Goal: Task Accomplishment & Management: Use online tool/utility

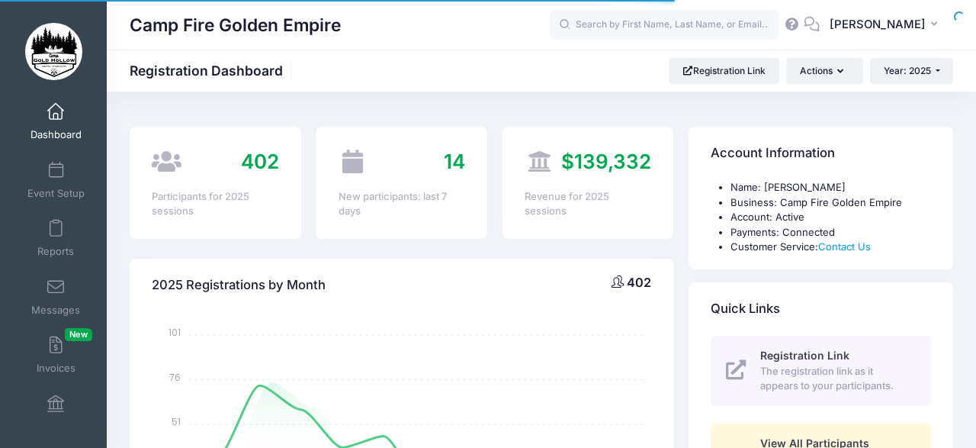
select select
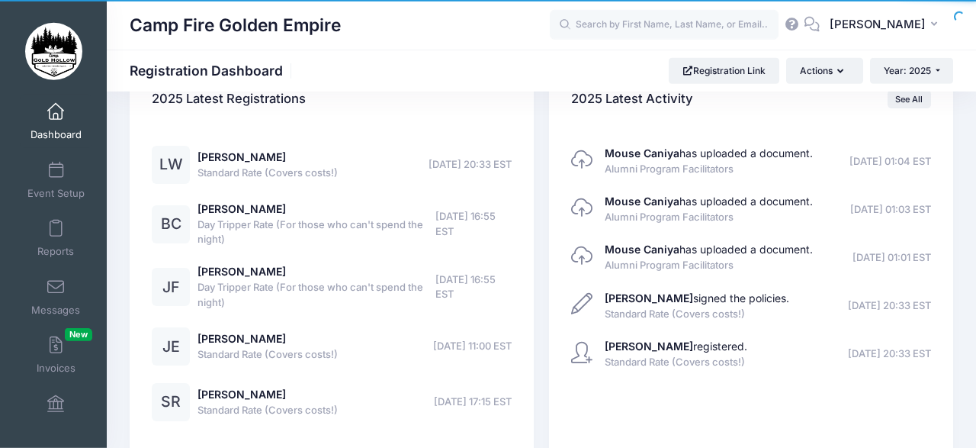
scroll to position [2085, 0]
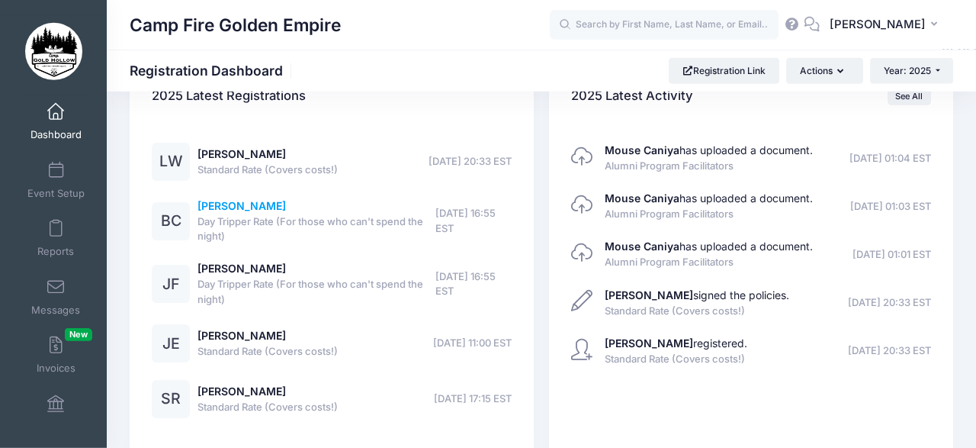
click at [236, 199] on link "[PERSON_NAME]" at bounding box center [242, 205] width 88 height 13
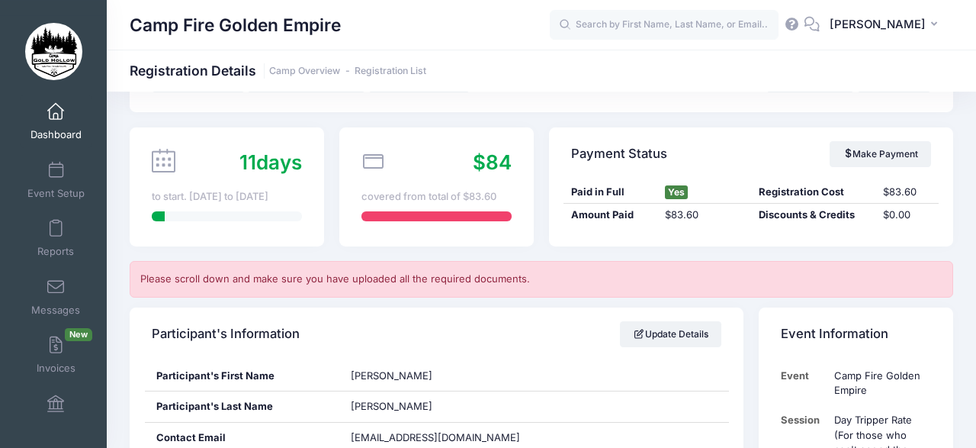
scroll to position [97, 0]
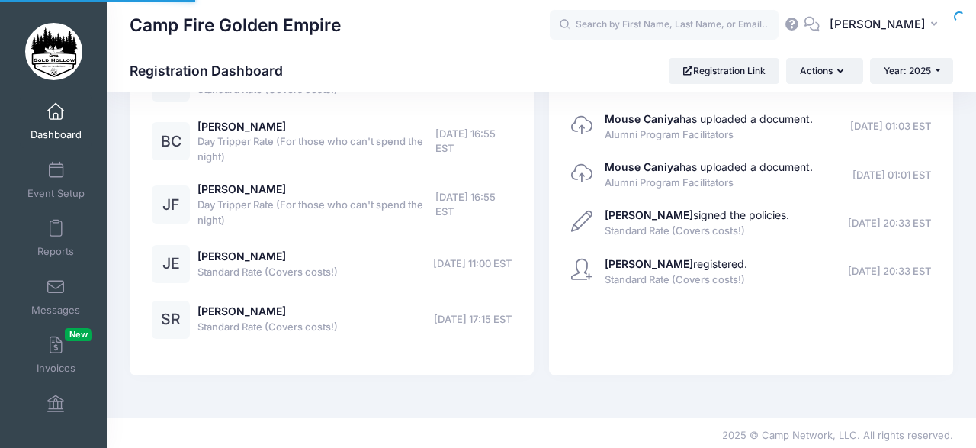
select select
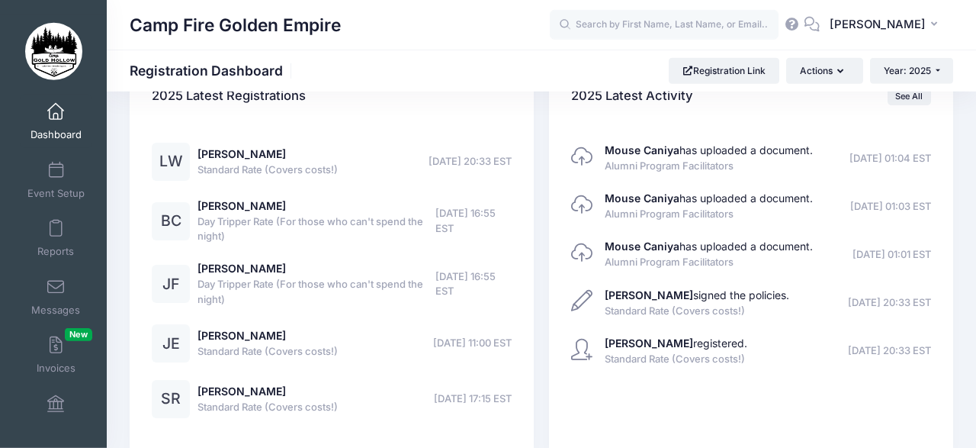
scroll to position [2082, 0]
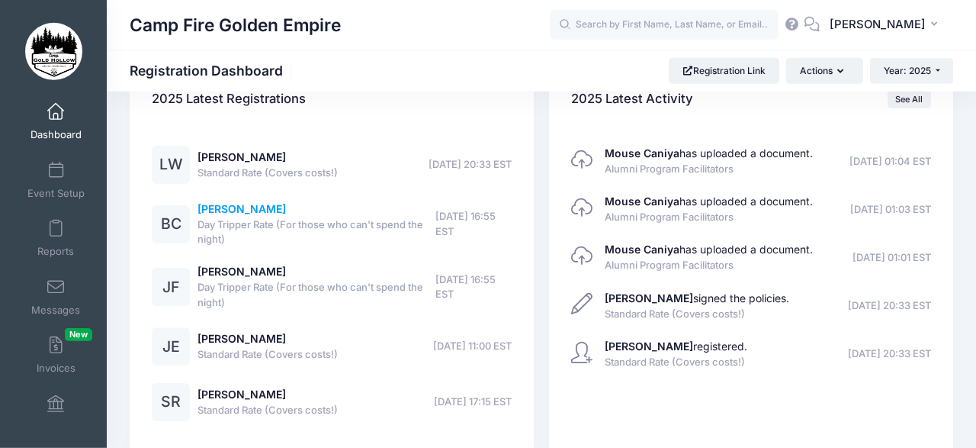
click at [227, 202] on link "Beth Coffman" at bounding box center [242, 208] width 88 height 13
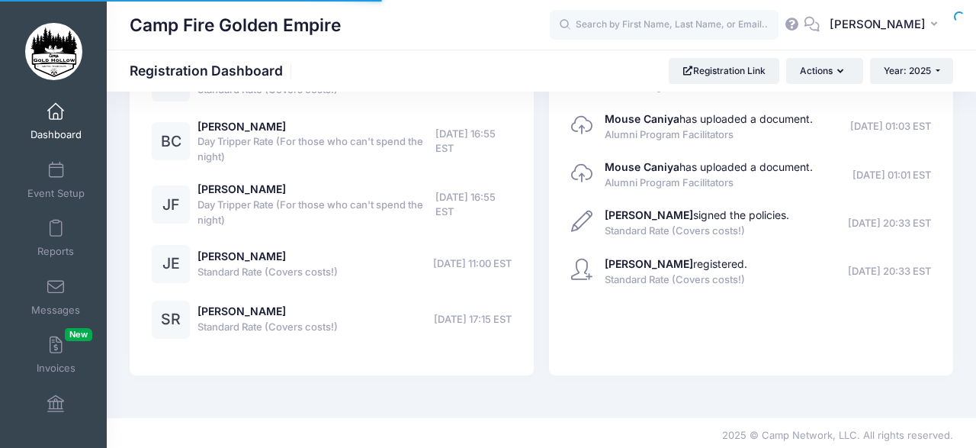
scroll to position [902, 0]
select select
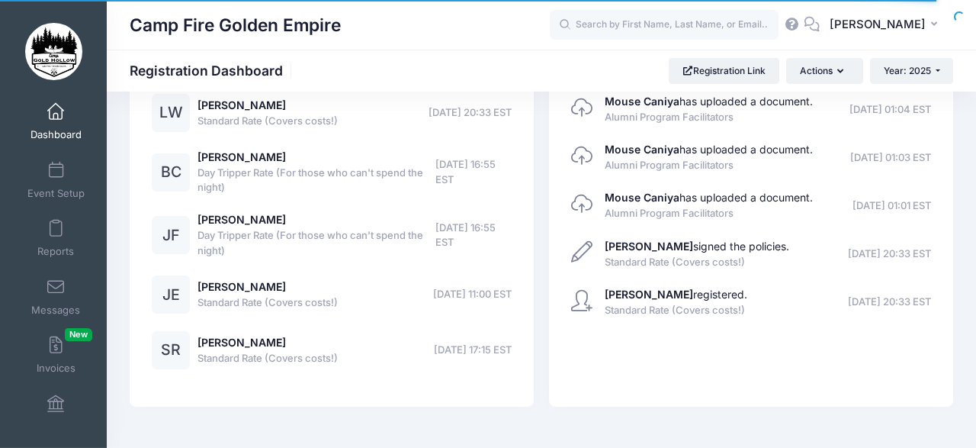
scroll to position [2146, 0]
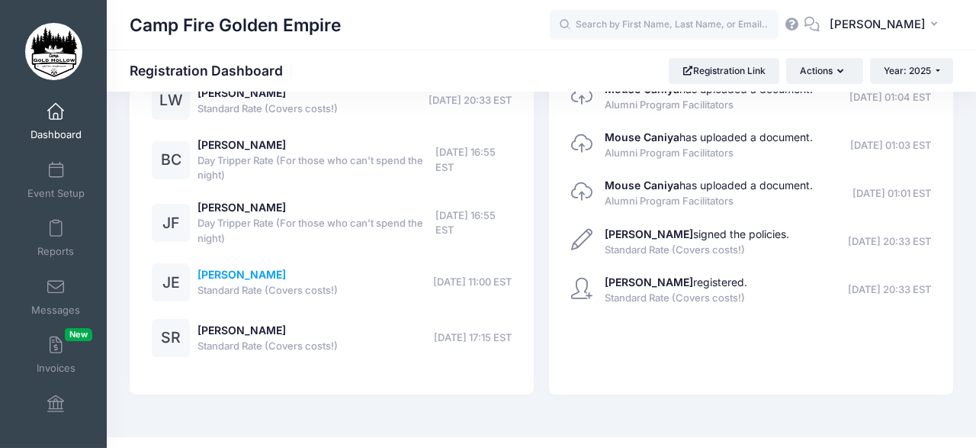
click at [237, 268] on link "[PERSON_NAME]" at bounding box center [242, 274] width 88 height 13
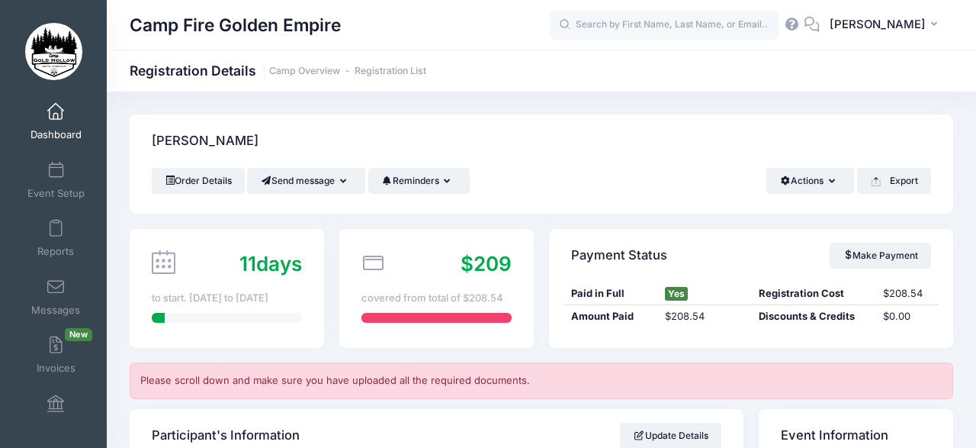
click at [56, 119] on span at bounding box center [56, 112] width 0 height 17
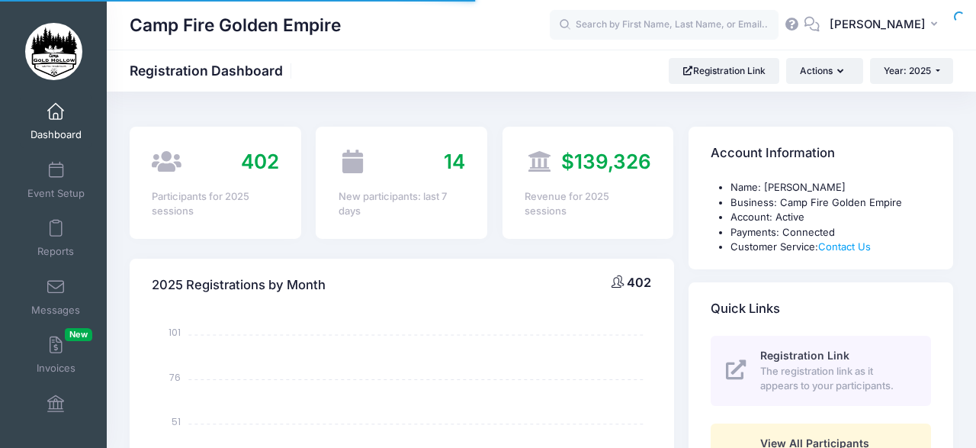
select select
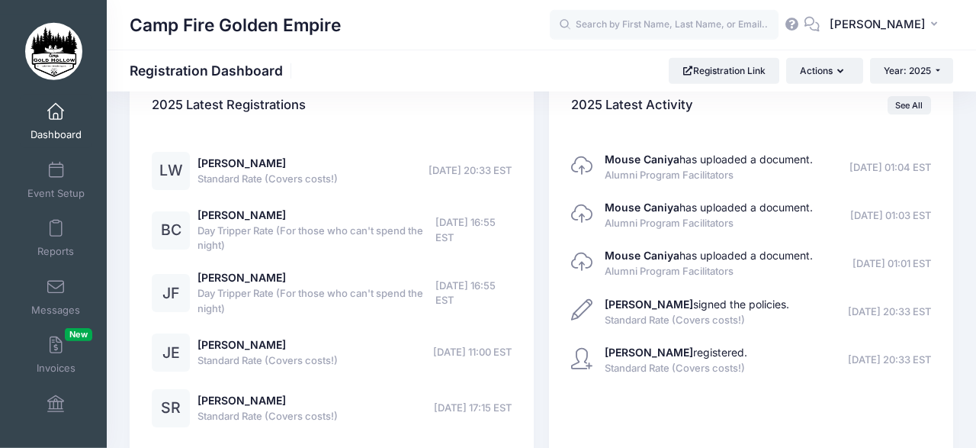
scroll to position [2079, 0]
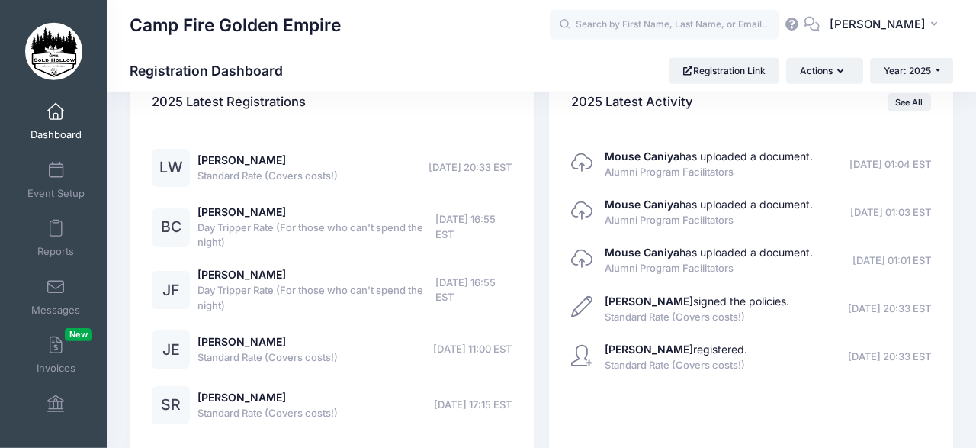
click at [236, 153] on div "Leslie Whitney Standard Rate (Covers costs!) 09/06/2025 20:33 EST" at bounding box center [268, 168] width 140 height 31
click at [237, 153] on link "[PERSON_NAME]" at bounding box center [242, 159] width 88 height 13
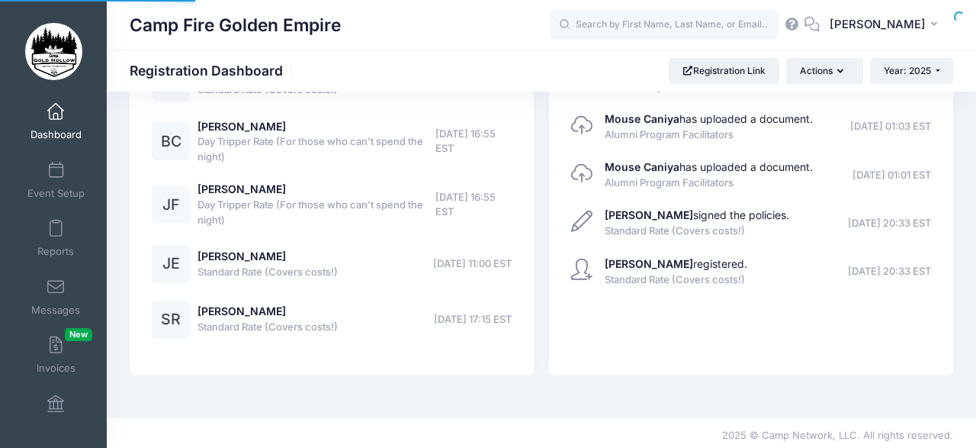
scroll to position [902, 0]
select select
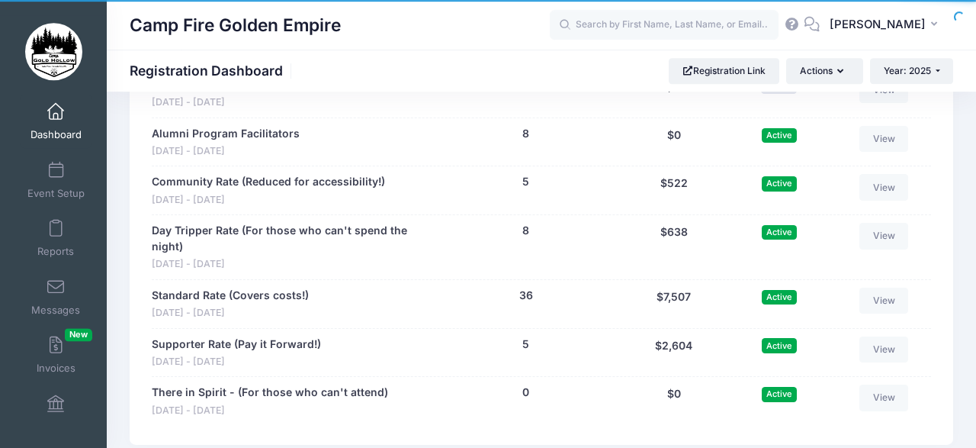
scroll to position [1693, 0]
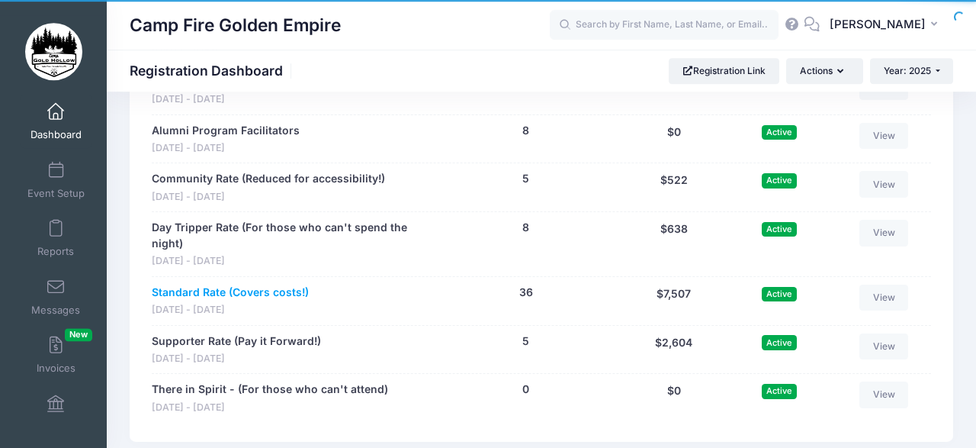
click at [210, 284] on link "Standard Rate (Covers costs!)" at bounding box center [230, 292] width 157 height 16
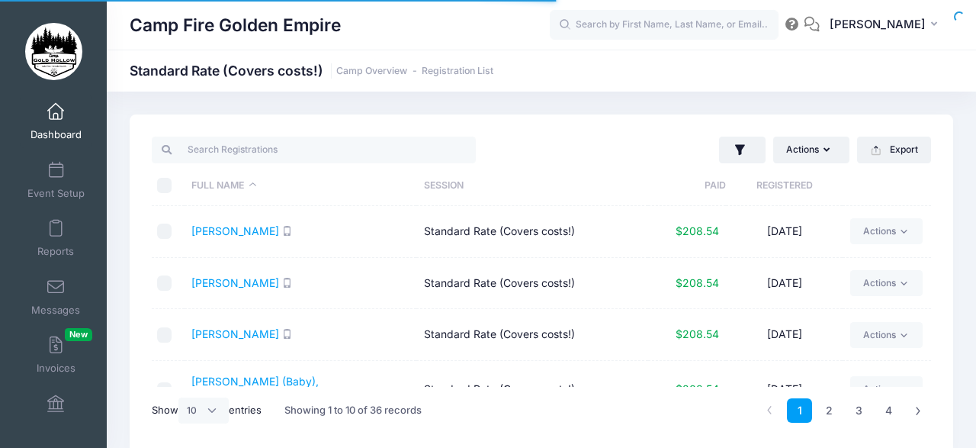
select select "10"
click at [923, 188] on th at bounding box center [887, 185] width 88 height 40
click at [950, 209] on div "Actions Assign Labels Send Email Send SMS Send Payment Reminder Send Document U…" at bounding box center [542, 283] width 824 height 339
drag, startPoint x: 939, startPoint y: 181, endPoint x: 940, endPoint y: 205, distance: 24.5
click at [940, 205] on div "Actions Assign Labels Send Email Send SMS Send Payment Reminder Send Document U…" at bounding box center [542, 283] width 824 height 339
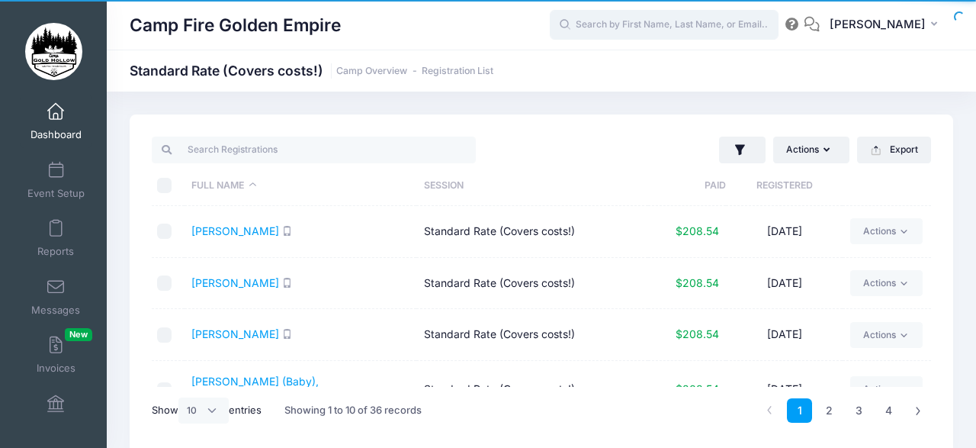
click at [602, 25] on input "text" at bounding box center [664, 25] width 229 height 31
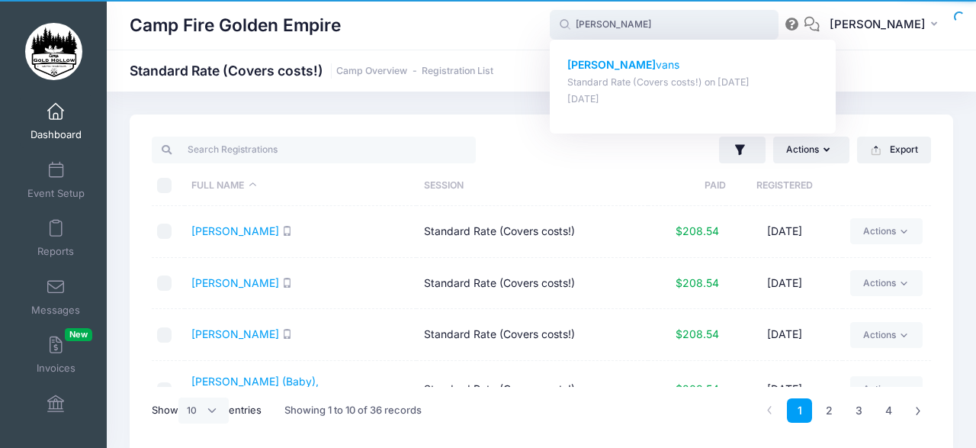
click at [609, 69] on strong "Lisa E" at bounding box center [611, 64] width 88 height 13
type input "Lisa Evans (Standard Rate (Covers costs!), Sep-19, 2025)"
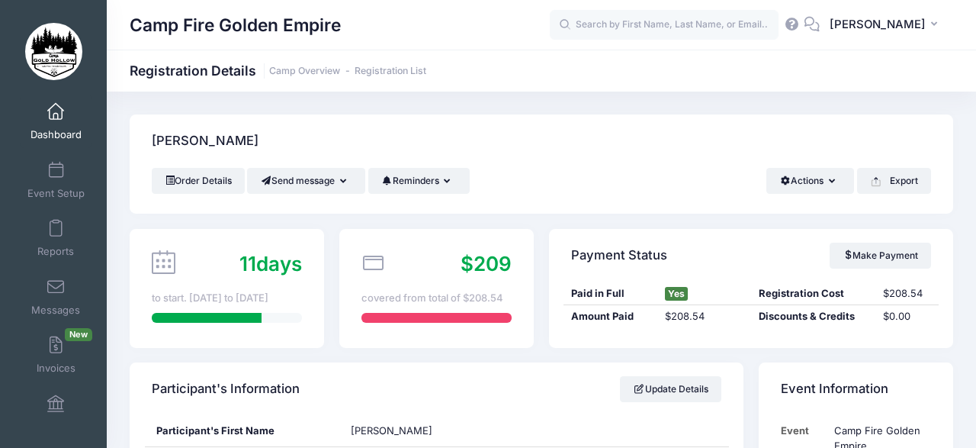
click at [56, 112] on span at bounding box center [56, 112] width 0 height 17
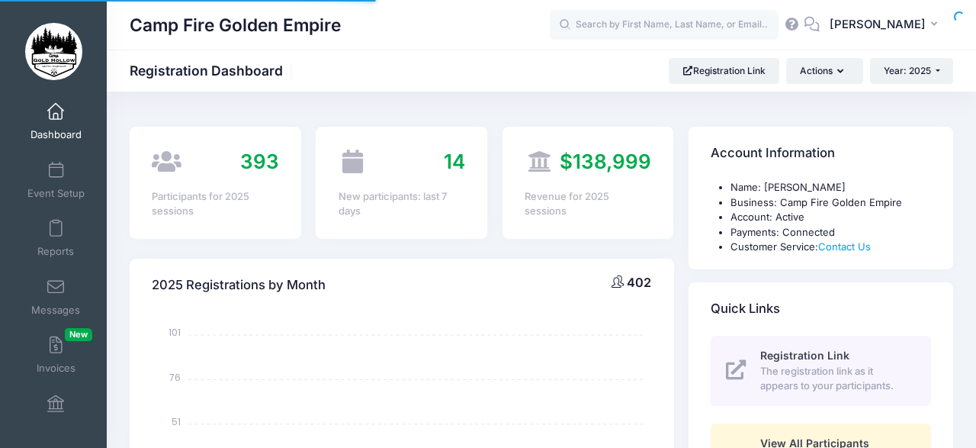
select select
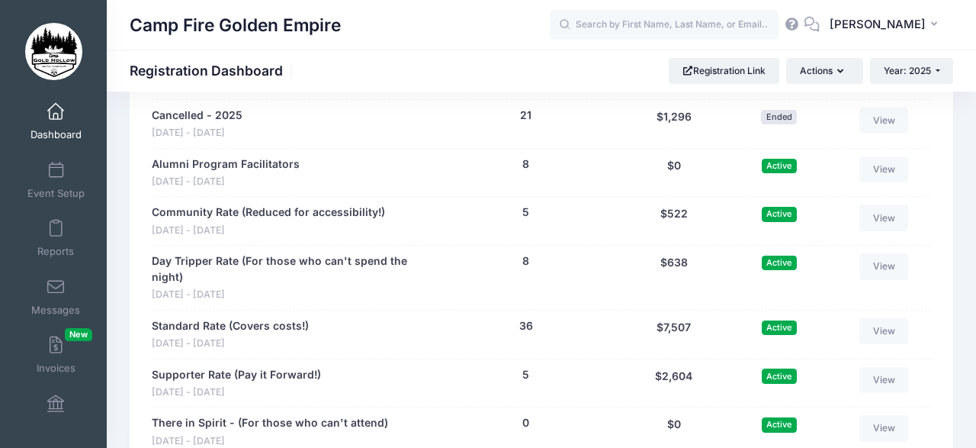
scroll to position [1662, 0]
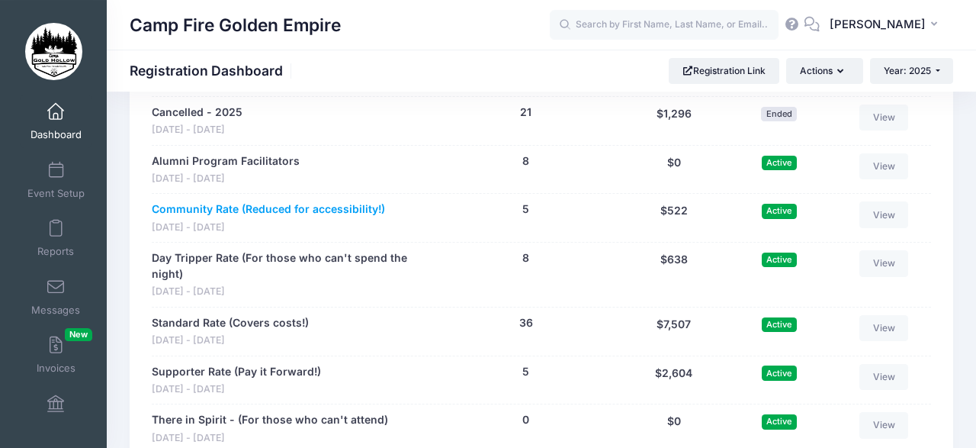
click at [216, 202] on link "Community Rate (Reduced for accessibility!)" at bounding box center [268, 209] width 233 height 16
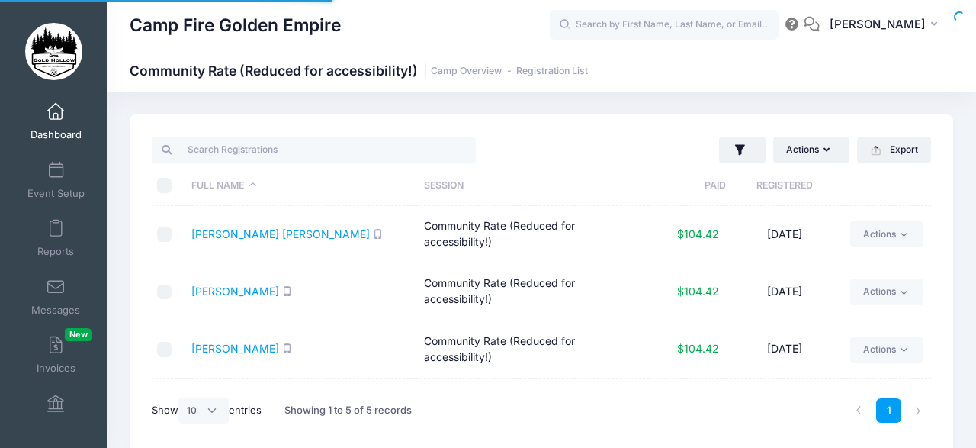
select select "10"
click at [931, 319] on div "Actions Assign Labels Send Email Send SMS Send Payment Reminder Send Document U…" at bounding box center [542, 283] width 824 height 339
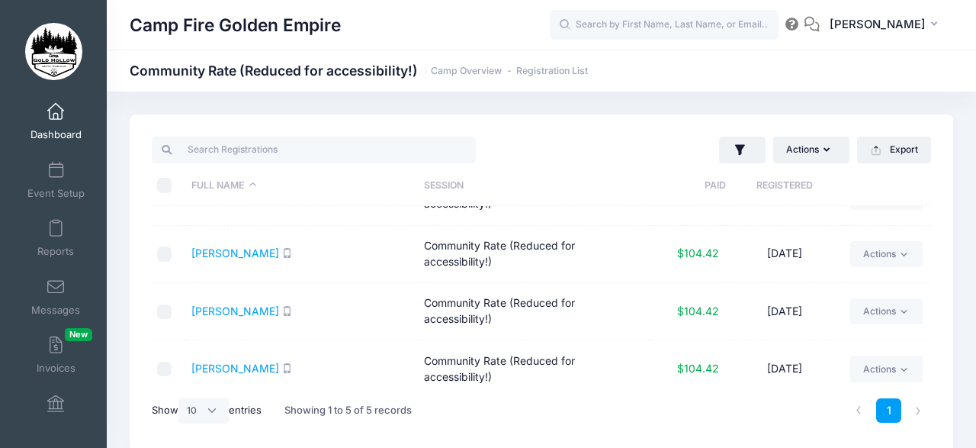
scroll to position [105, 0]
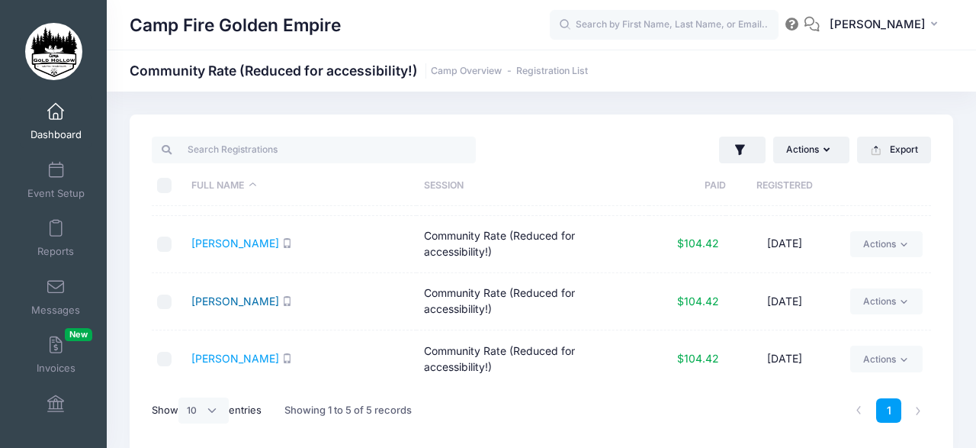
click at [224, 297] on link "[PERSON_NAME]" at bounding box center [235, 300] width 88 height 13
click at [234, 239] on link "Thompson, Inma" at bounding box center [235, 242] width 88 height 13
click at [56, 350] on span at bounding box center [56, 345] width 0 height 17
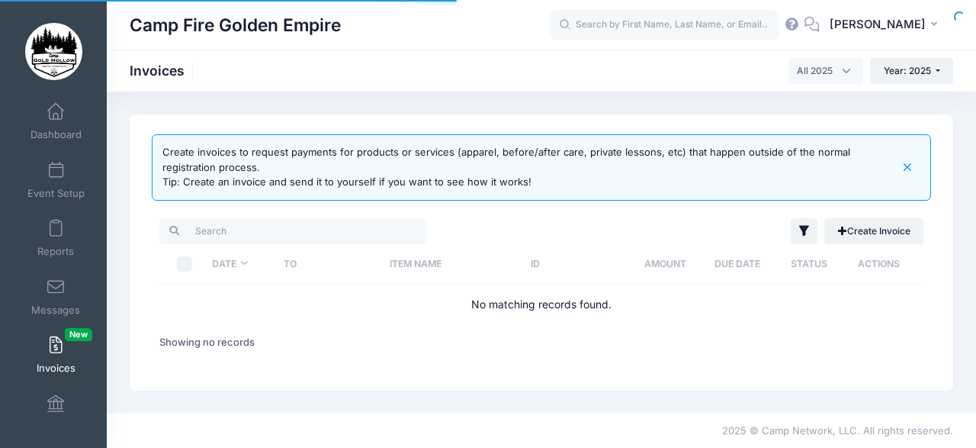
select select
click at [56, 114] on span at bounding box center [56, 112] width 0 height 17
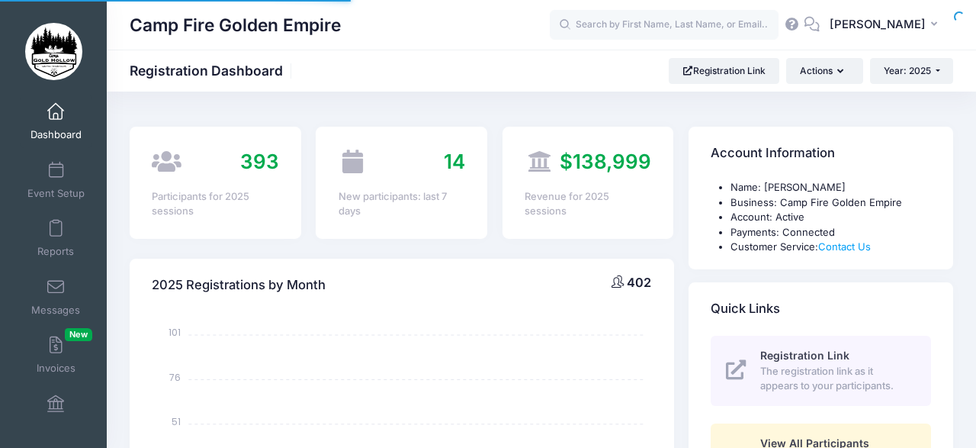
select select
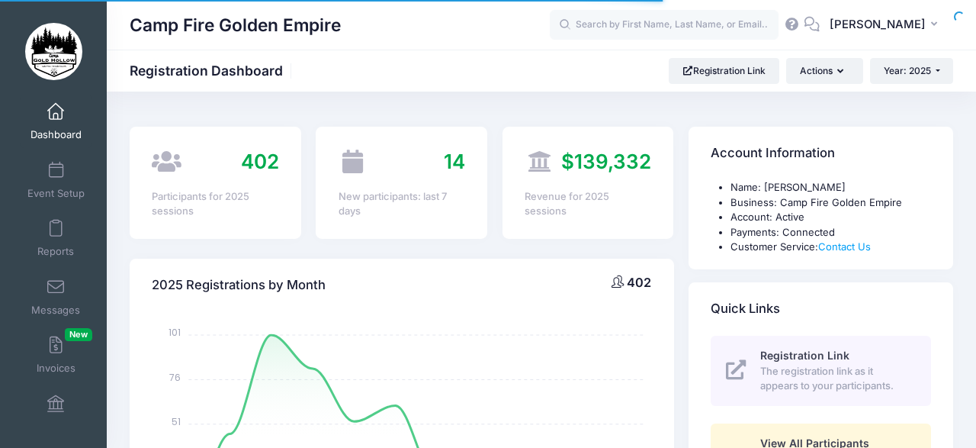
select select
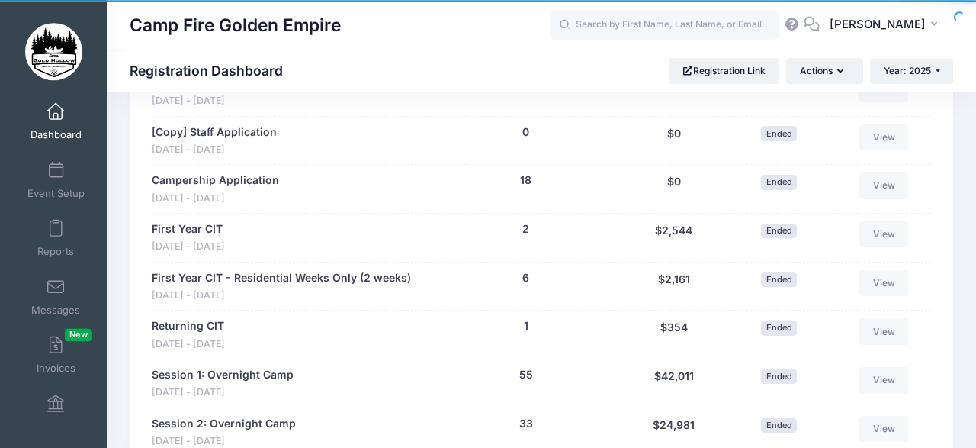
scroll to position [1215, 0]
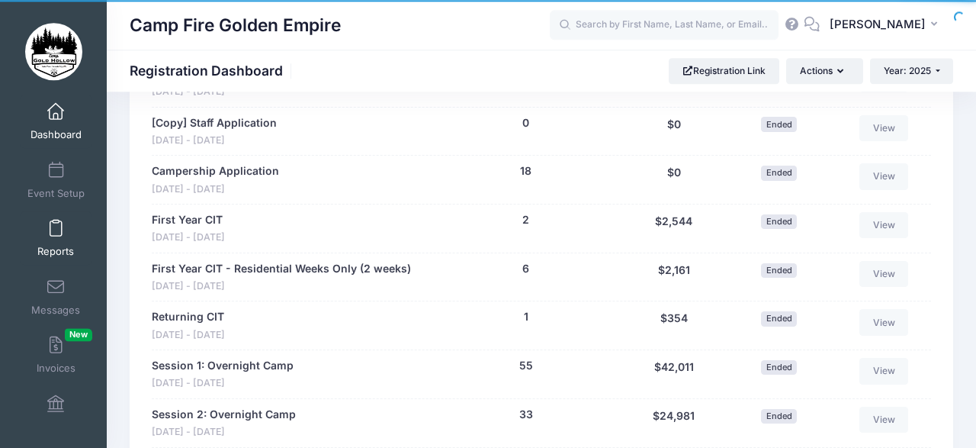
click at [56, 232] on span at bounding box center [56, 228] width 0 height 17
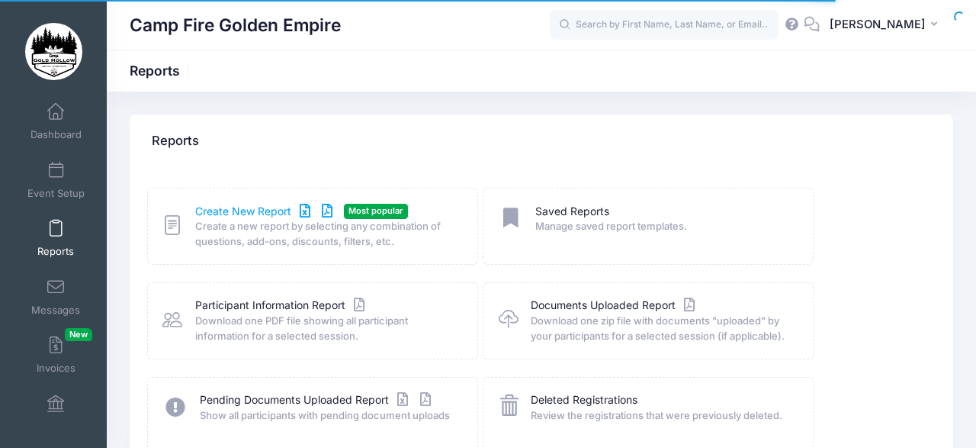
click at [246, 208] on link "Create New Report" at bounding box center [266, 212] width 142 height 16
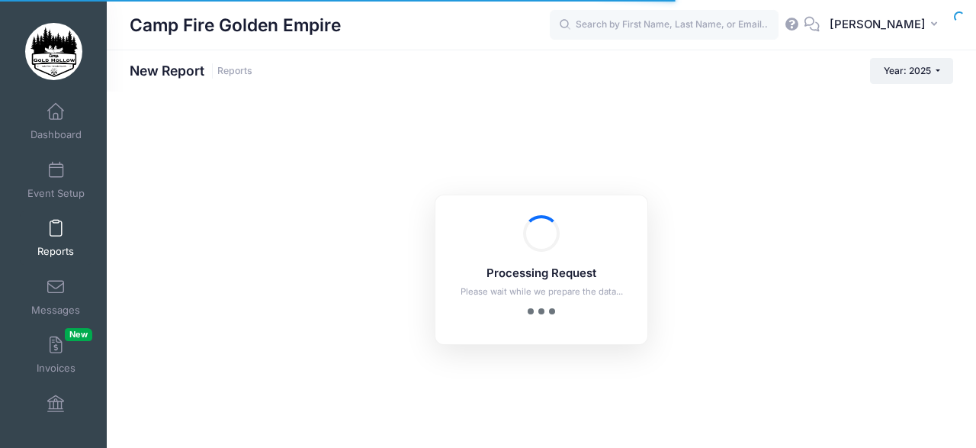
checkbox input "true"
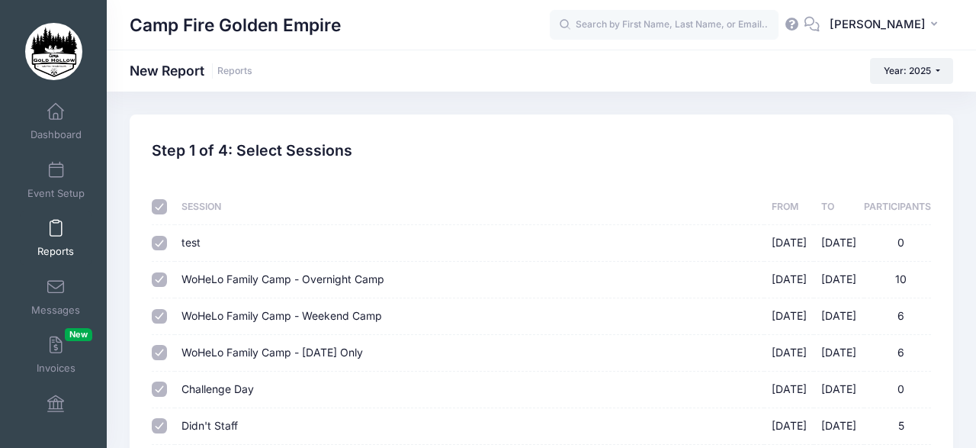
click at [156, 207] on input "checkbox" at bounding box center [159, 206] width 15 height 15
checkbox input "false"
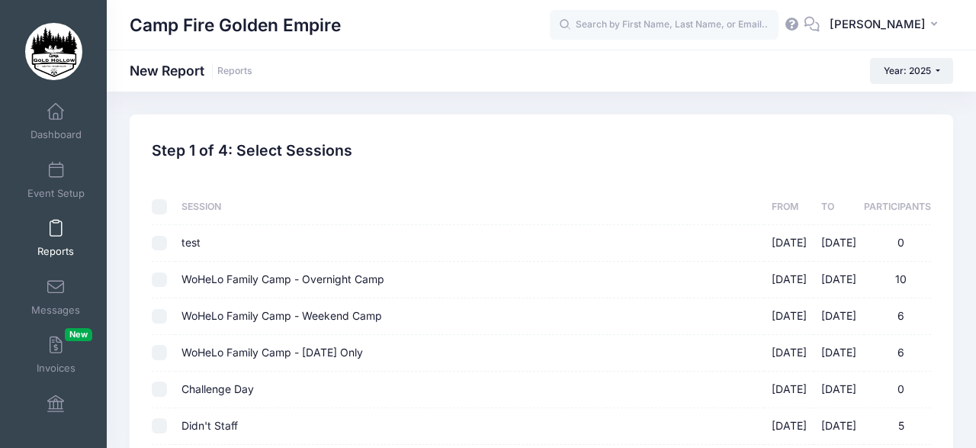
checkbox input "false"
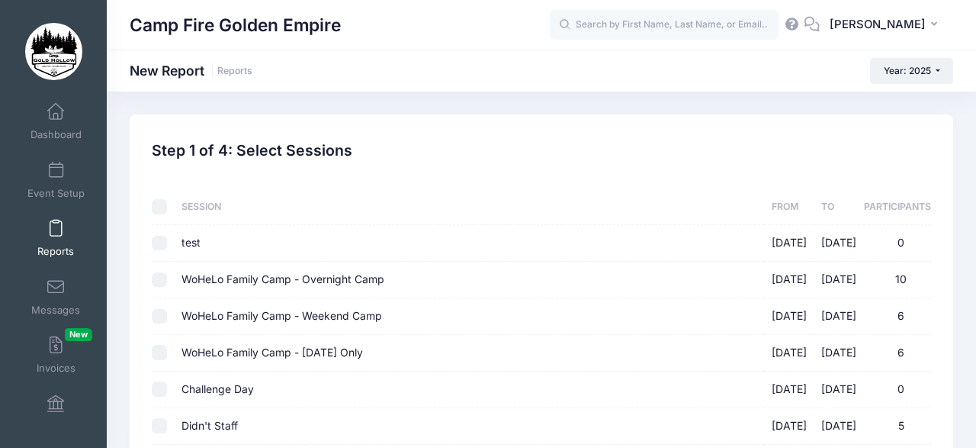
checkbox input "false"
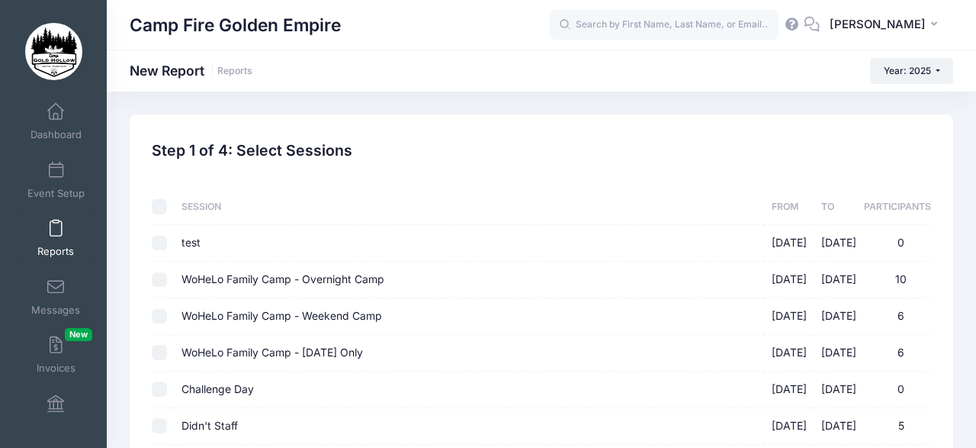
checkbox input "false"
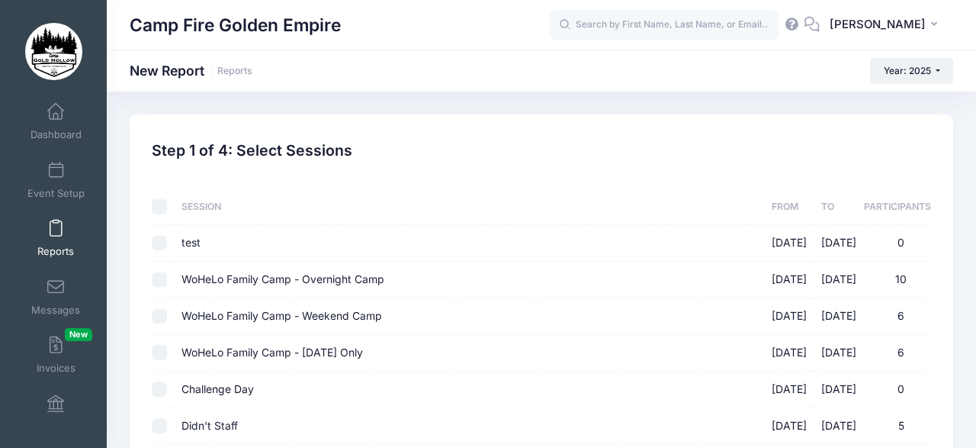
checkbox input "false"
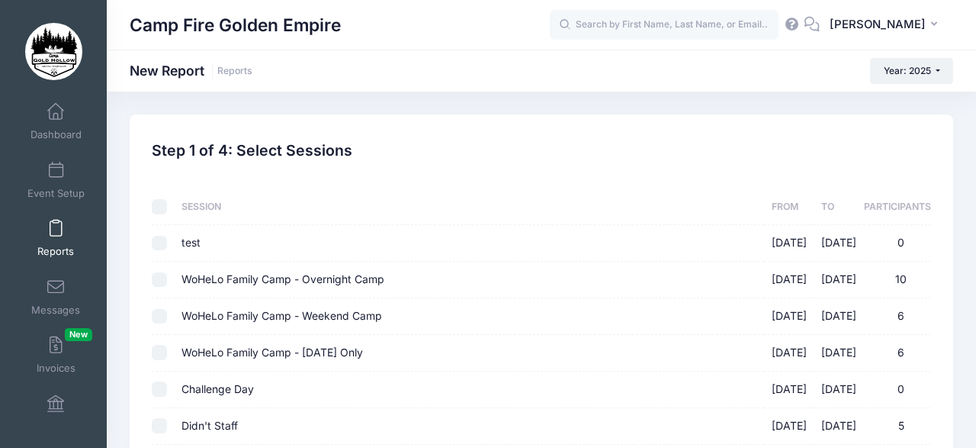
checkbox input "false"
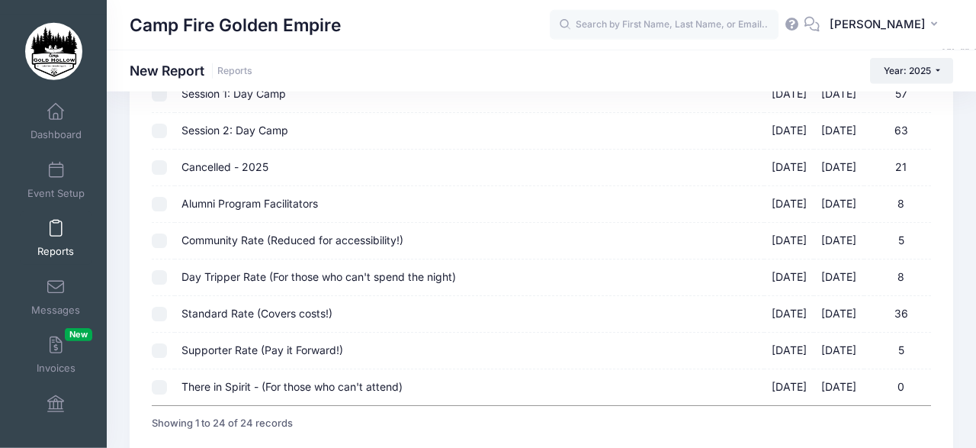
scroll to position [680, 0]
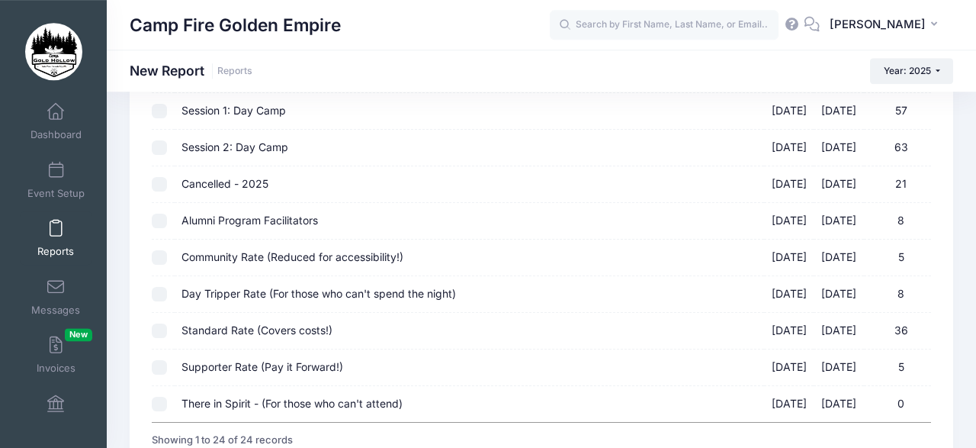
click at [161, 214] on input "Alumni Program Facilitators [DATE] - [DATE] 8" at bounding box center [159, 221] width 15 height 15
checkbox input "true"
click at [159, 250] on input "Community Rate (Reduced for accessibility!) [DATE] - [DATE] 5" at bounding box center [159, 257] width 15 height 15
checkbox input "true"
click at [161, 287] on input "Day Tripper Rate (For those who can't spend the night) [DATE] - [DATE] 8" at bounding box center [159, 294] width 15 height 15
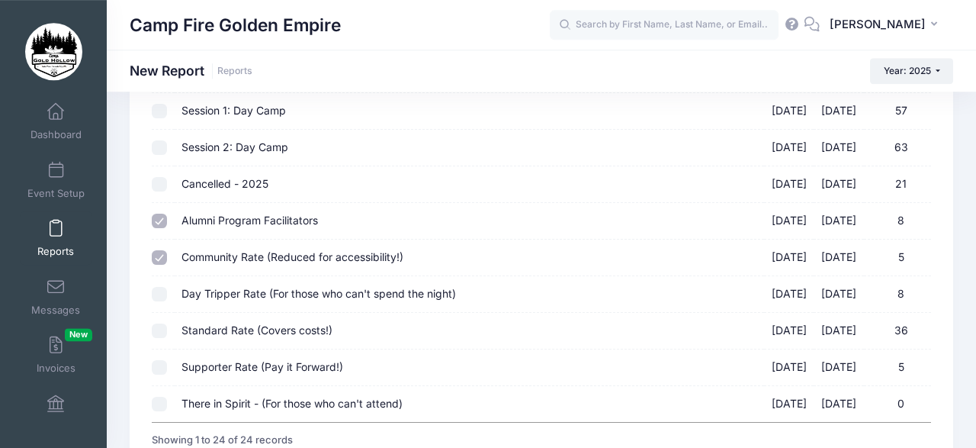
checkbox input "true"
click at [159, 323] on input "Standard Rate (Covers costs!) [DATE] - [DATE] 36" at bounding box center [159, 330] width 15 height 15
checkbox input "true"
click at [159, 360] on input "Supporter Rate (Pay it Forward!) [DATE] - [DATE] 5" at bounding box center [159, 367] width 15 height 15
checkbox input "true"
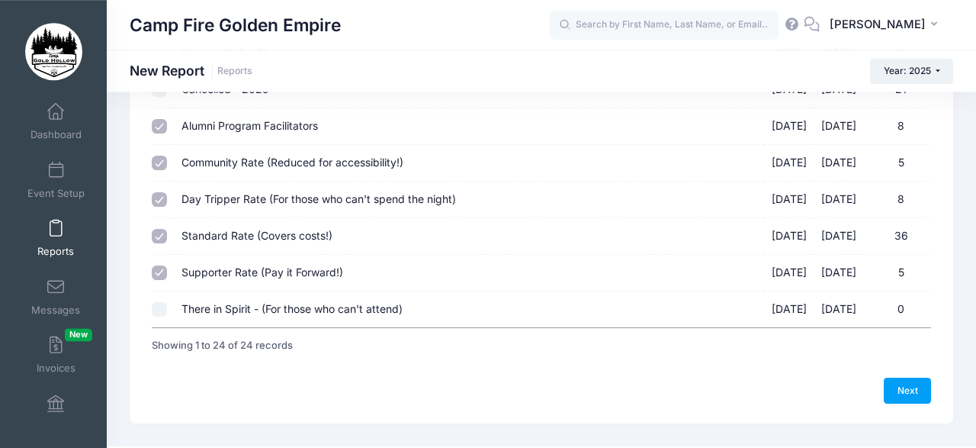
scroll to position [802, 0]
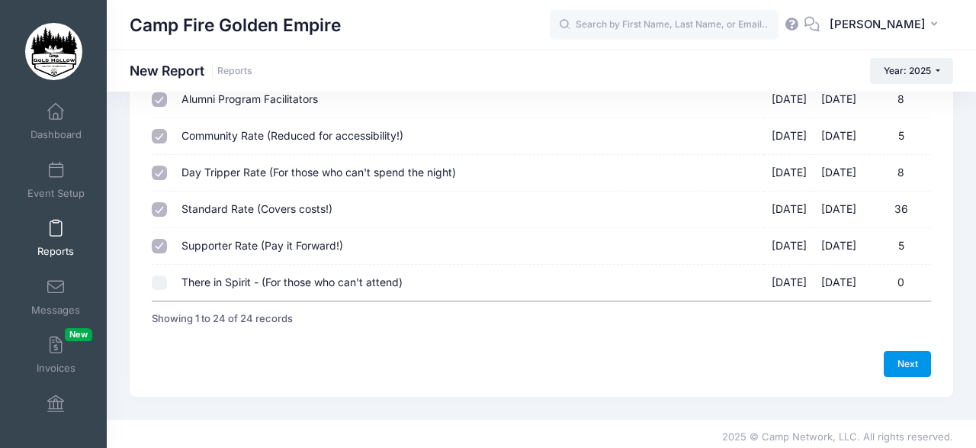
click at [904, 352] on link "Next" at bounding box center [907, 364] width 47 height 26
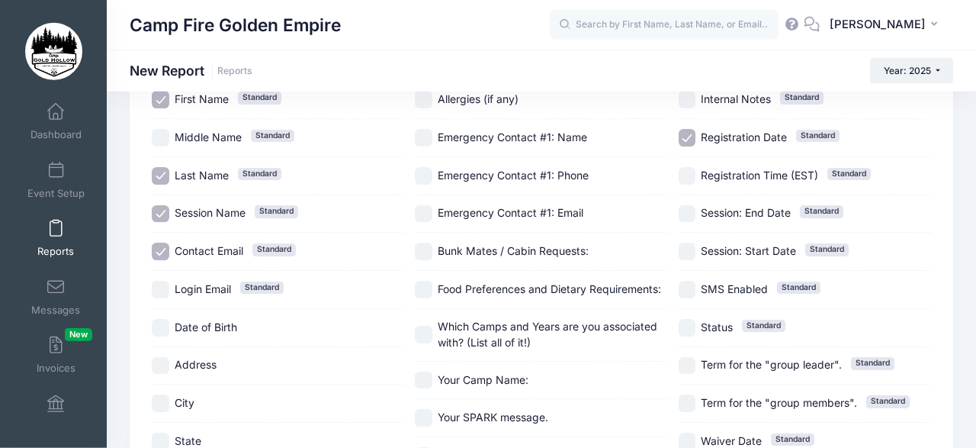
scroll to position [137, 0]
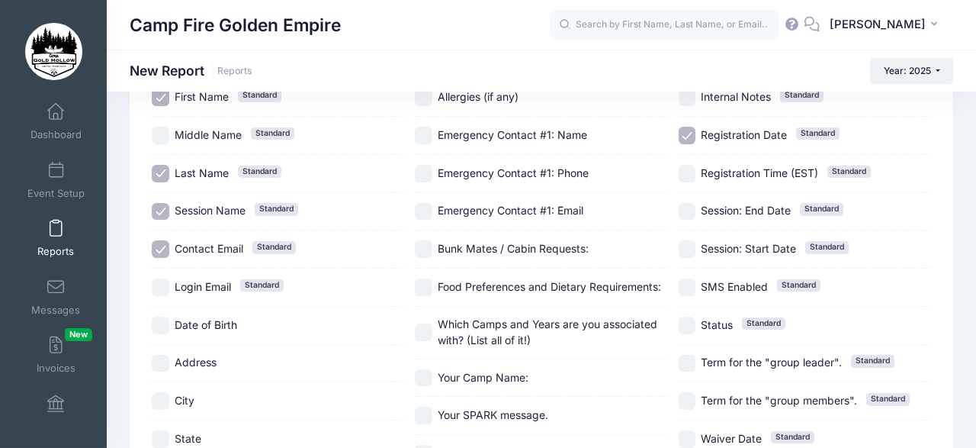
click at [159, 321] on input "Date of Birth" at bounding box center [161, 325] width 18 height 18
checkbox input "true"
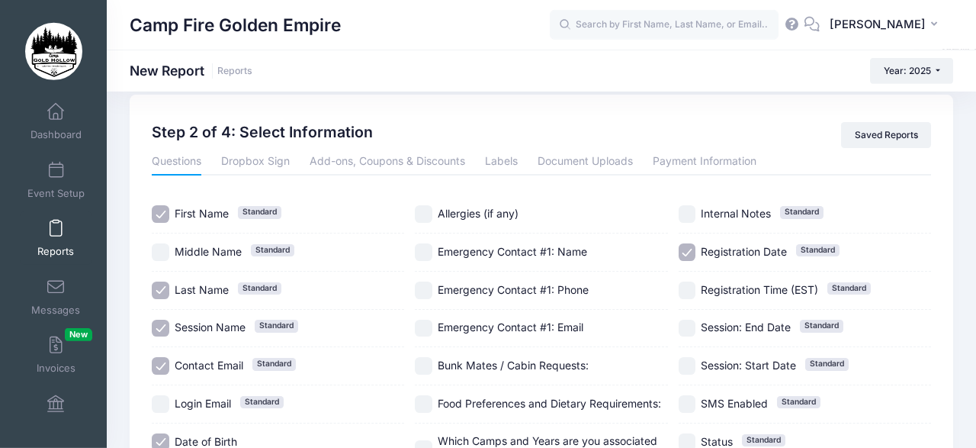
scroll to position [18, 0]
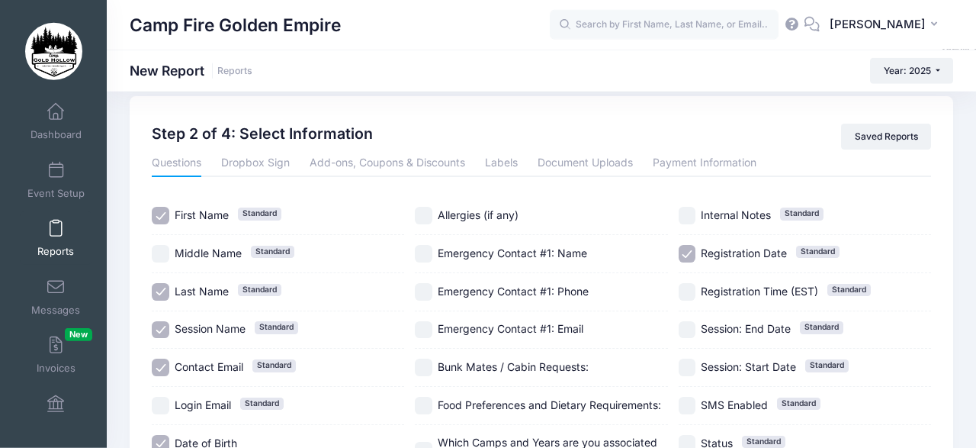
click at [425, 207] on input "Allergies (if any)" at bounding box center [424, 216] width 18 height 18
checkbox input "true"
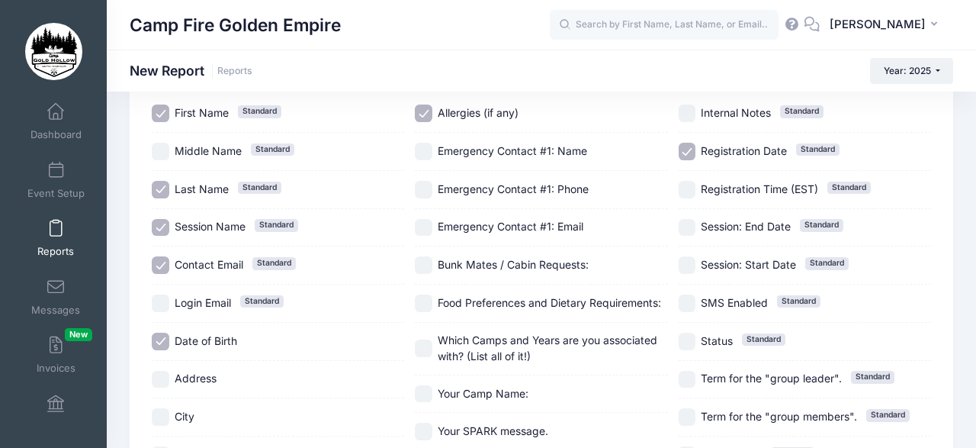
scroll to position [126, 0]
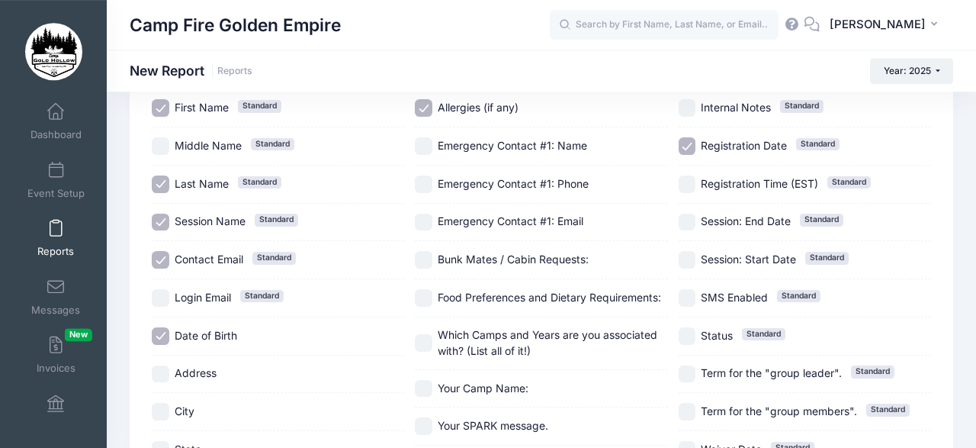
click at [426, 251] on input "Bunk Mates / Cabin Requests:" at bounding box center [424, 260] width 18 height 18
checkbox input "true"
click at [427, 289] on input "Food Preferences and Dietary Requirements:" at bounding box center [424, 298] width 18 height 18
checkbox input "true"
click at [426, 334] on input "Which Camps and Years are you associated with? (List all of it!)" at bounding box center [424, 343] width 18 height 18
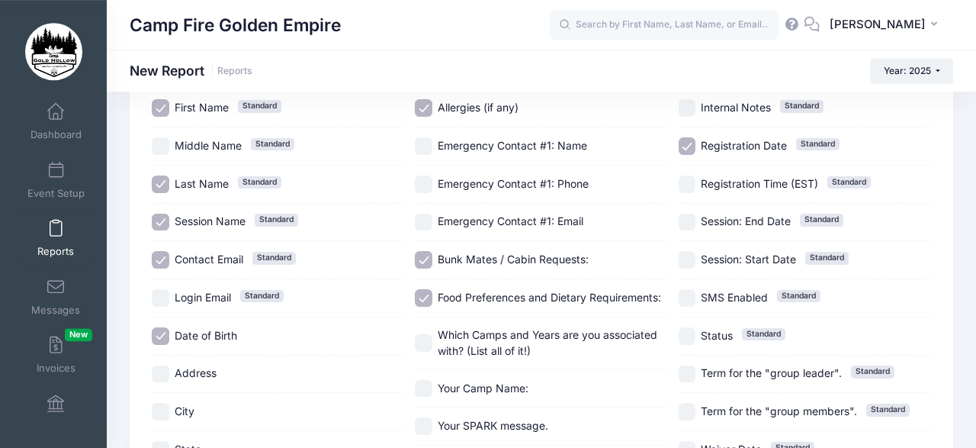
checkbox input "true"
click at [424, 380] on input "Your Camp Name:" at bounding box center [424, 389] width 18 height 18
checkbox input "true"
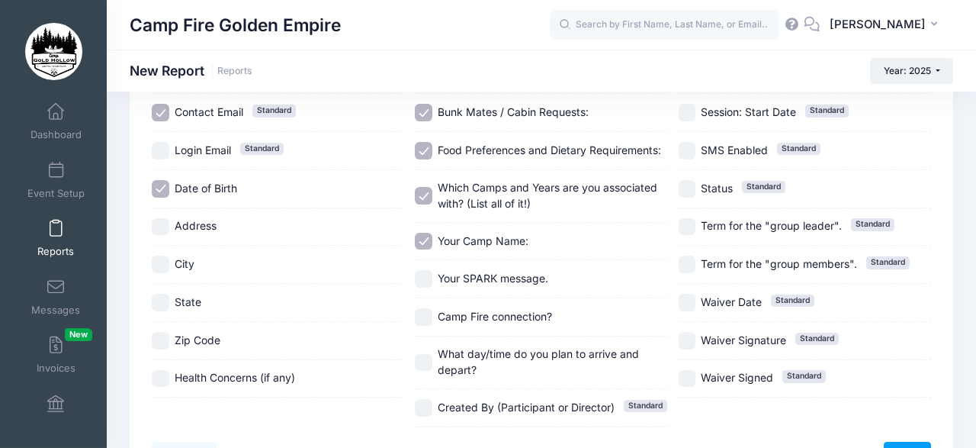
scroll to position [276, 0]
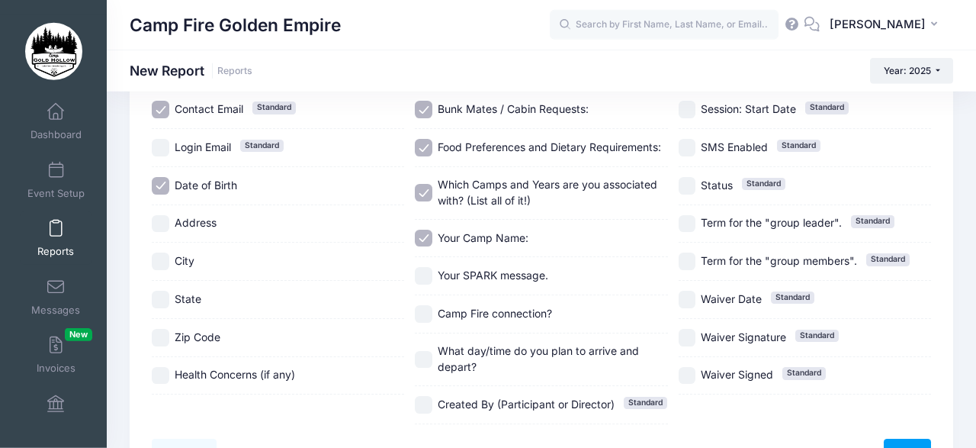
click at [424, 305] on input "Camp Fire connection?" at bounding box center [424, 314] width 18 height 18
checkbox input "true"
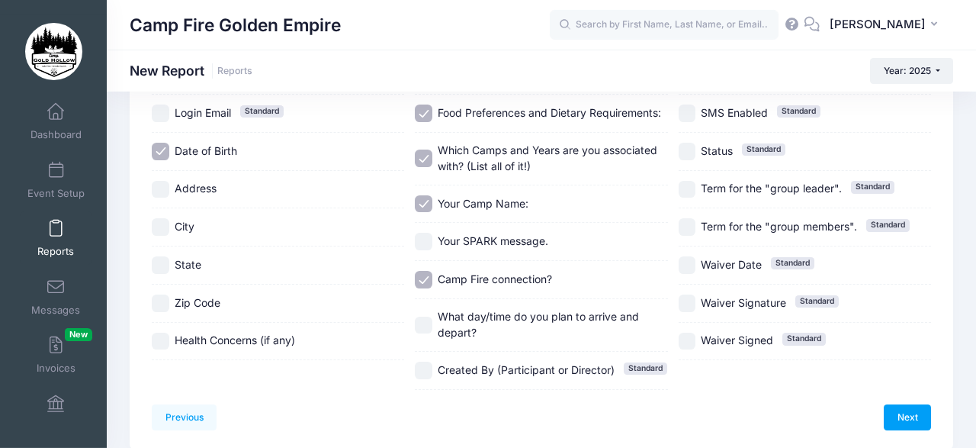
scroll to position [311, 0]
click at [905, 403] on link "Next" at bounding box center [907, 416] width 47 height 26
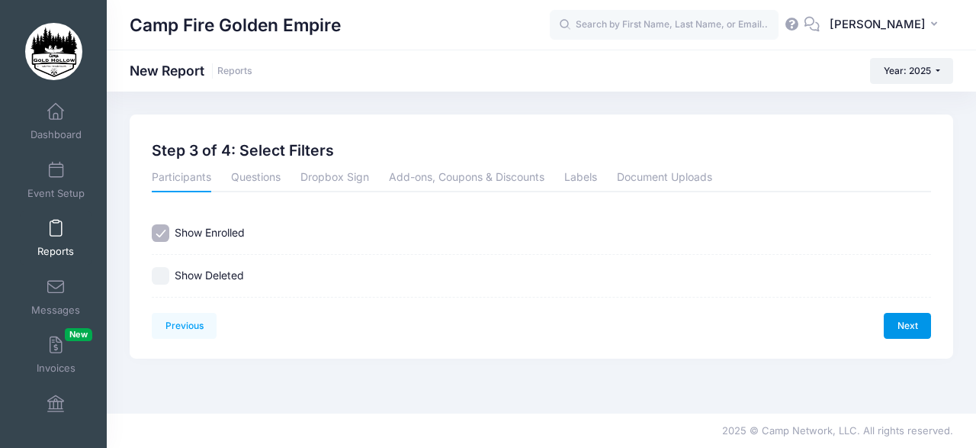
click at [902, 319] on link "Next" at bounding box center [907, 326] width 47 height 26
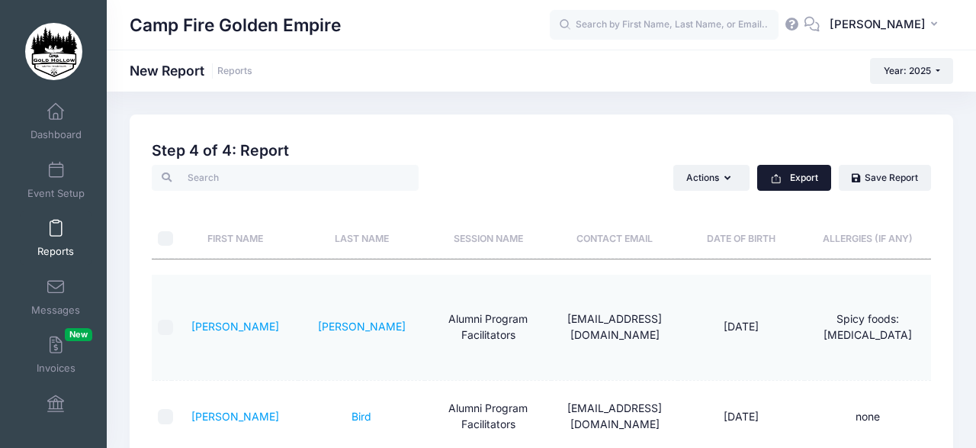
click at [792, 172] on button "Export" at bounding box center [794, 178] width 74 height 26
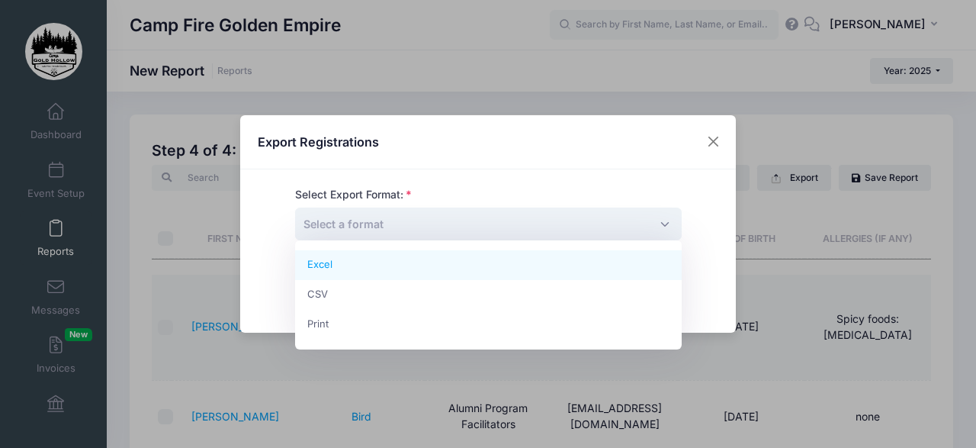
click at [664, 219] on span "Select a format" at bounding box center [488, 223] width 387 height 33
select select "excel"
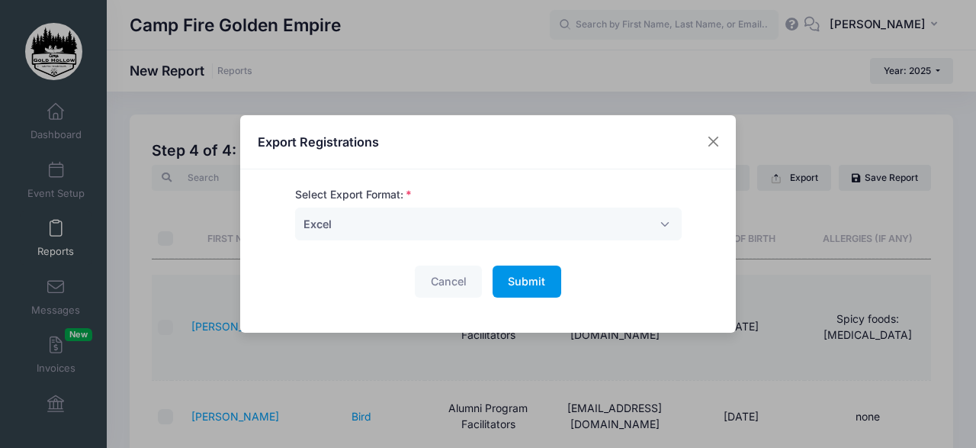
click at [526, 277] on span "Submit" at bounding box center [526, 281] width 37 height 13
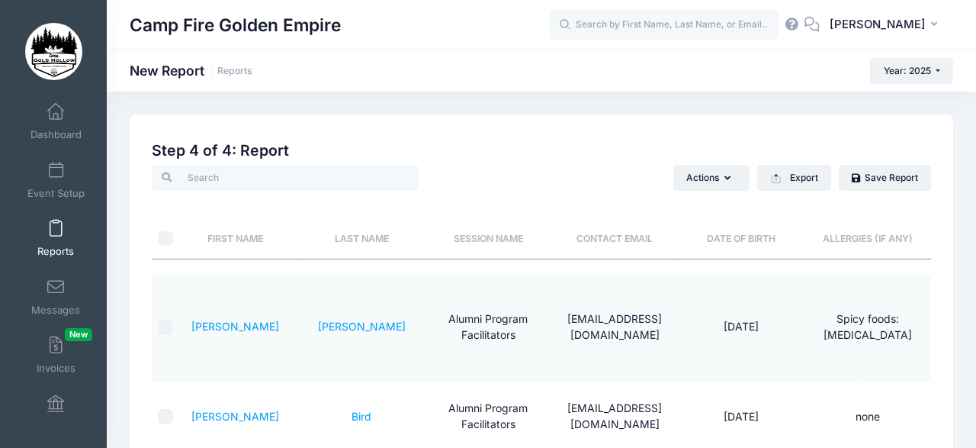
click at [56, 230] on span at bounding box center [56, 228] width 0 height 17
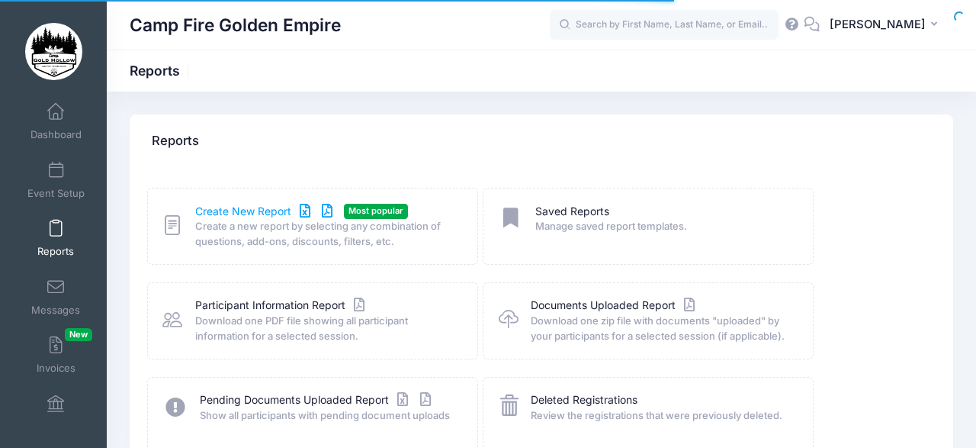
click at [239, 207] on link "Create New Report" at bounding box center [266, 212] width 142 height 16
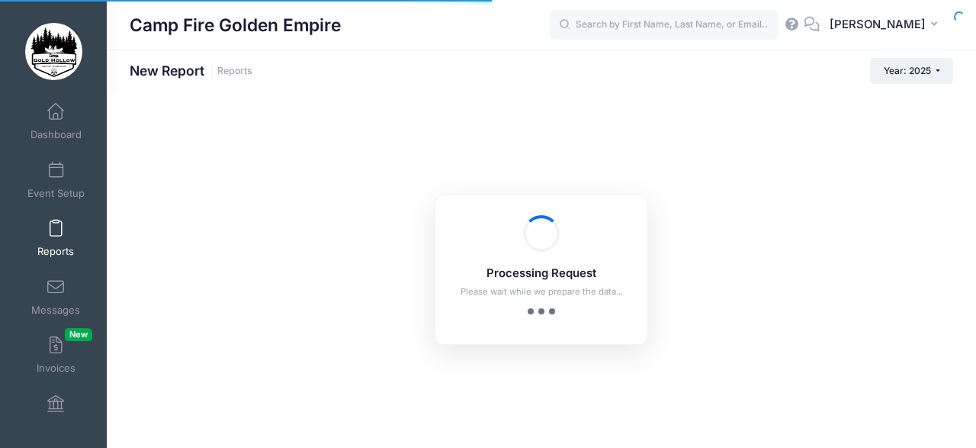
checkbox input "true"
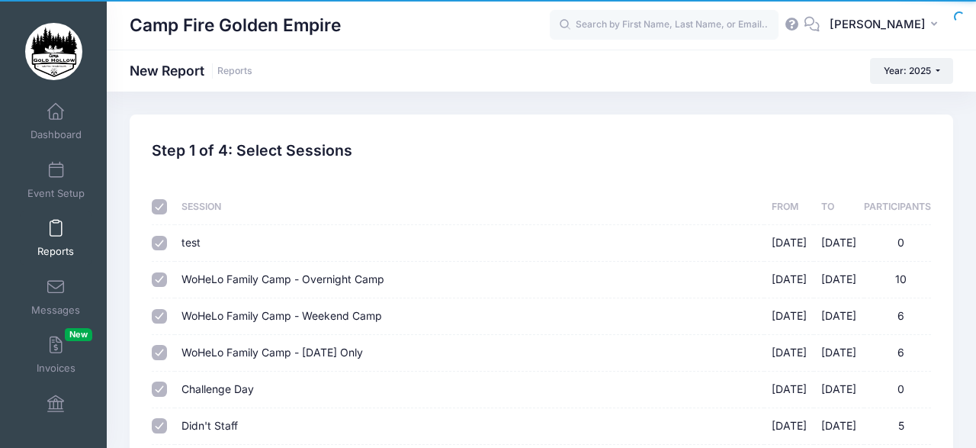
click at [157, 204] on input "checkbox" at bounding box center [159, 206] width 15 height 15
checkbox input "false"
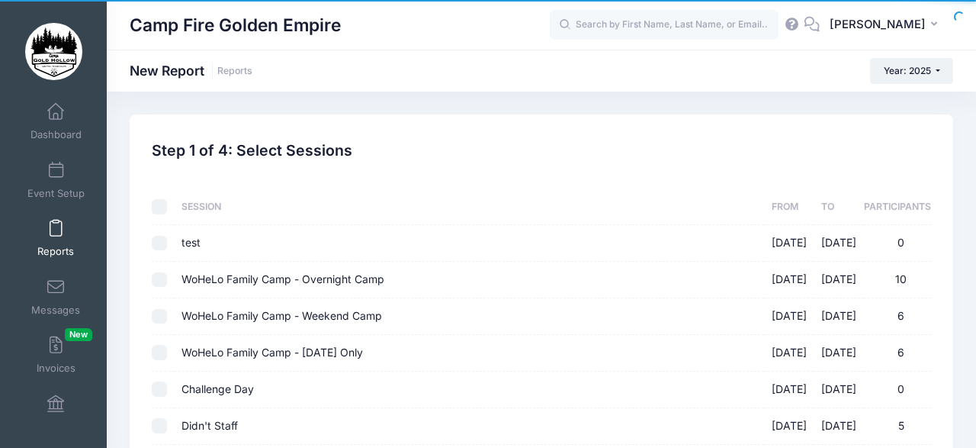
checkbox input "false"
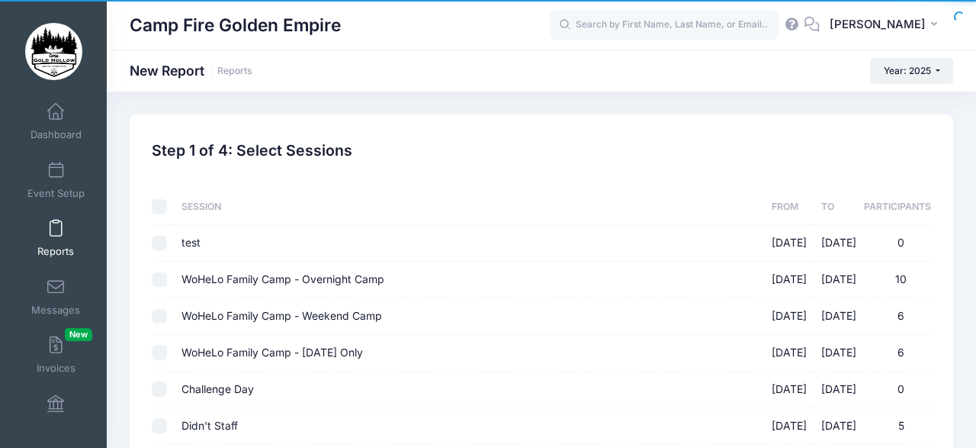
checkbox input "false"
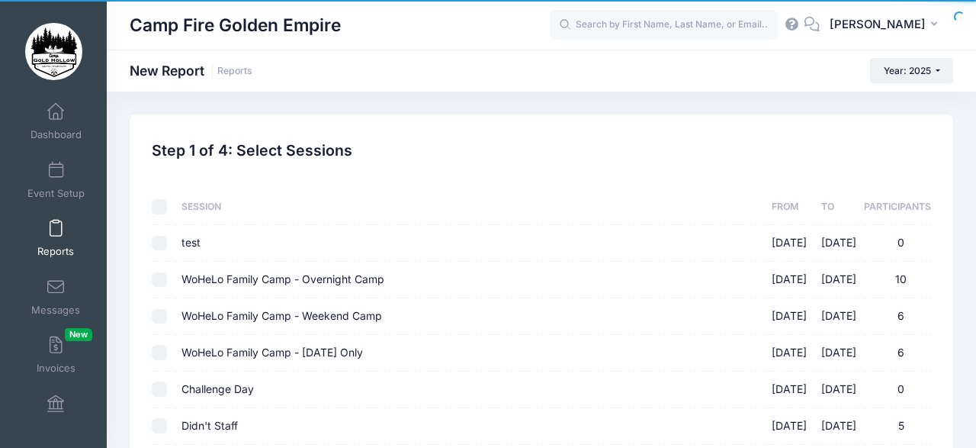
checkbox input "false"
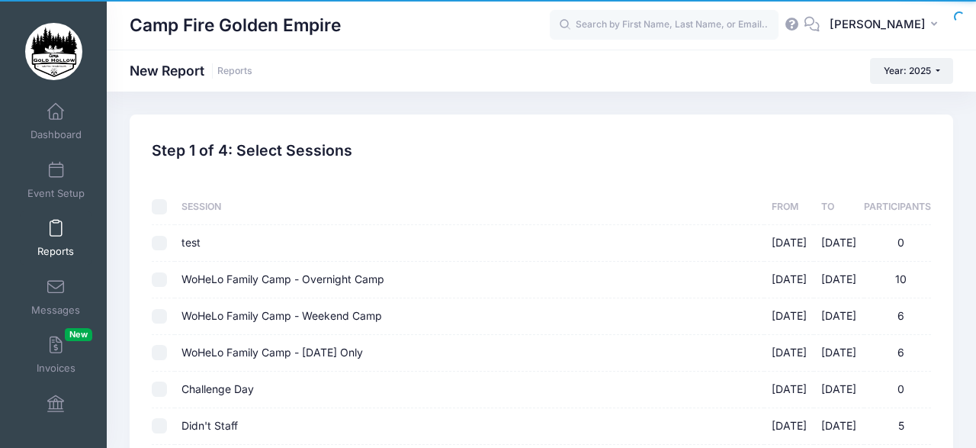
checkbox input "false"
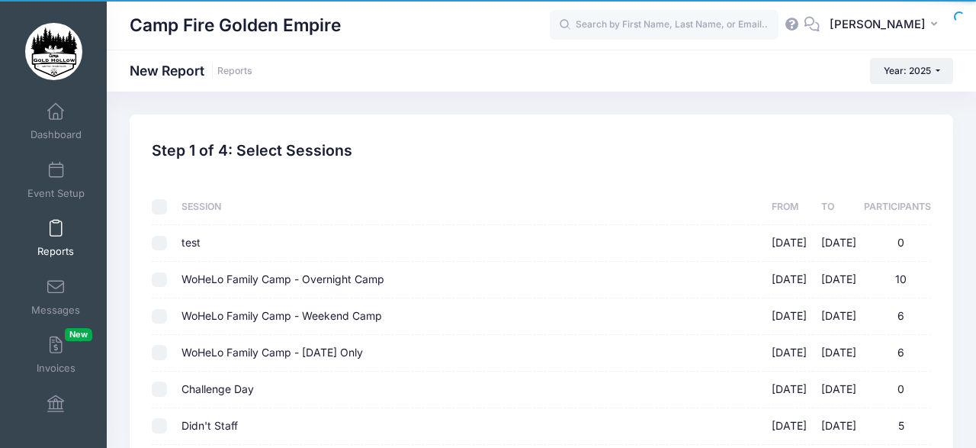
checkbox input "false"
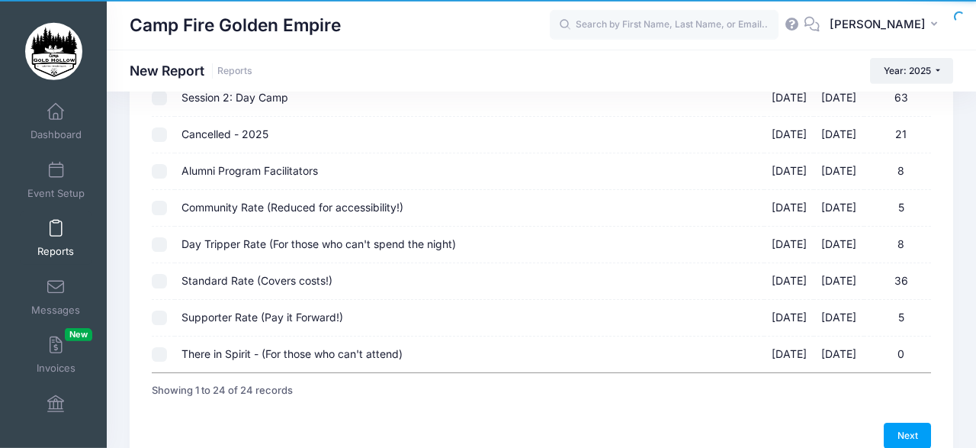
scroll to position [733, 0]
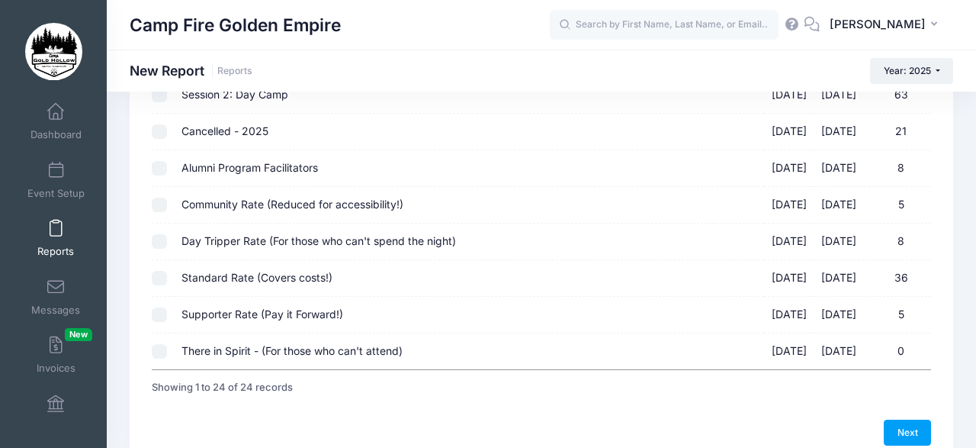
click at [159, 162] on input "Alumni Program Facilitators [DATE] - [DATE] 8" at bounding box center [159, 168] width 15 height 15
checkbox input "true"
click at [159, 200] on input "Community Rate (Reduced for accessibility!) [DATE] - [DATE] 5" at bounding box center [159, 205] width 15 height 15
checkbox input "true"
click at [159, 234] on input "Day Tripper Rate (For those who can't spend the night) [DATE] - [DATE] 8" at bounding box center [159, 241] width 15 height 15
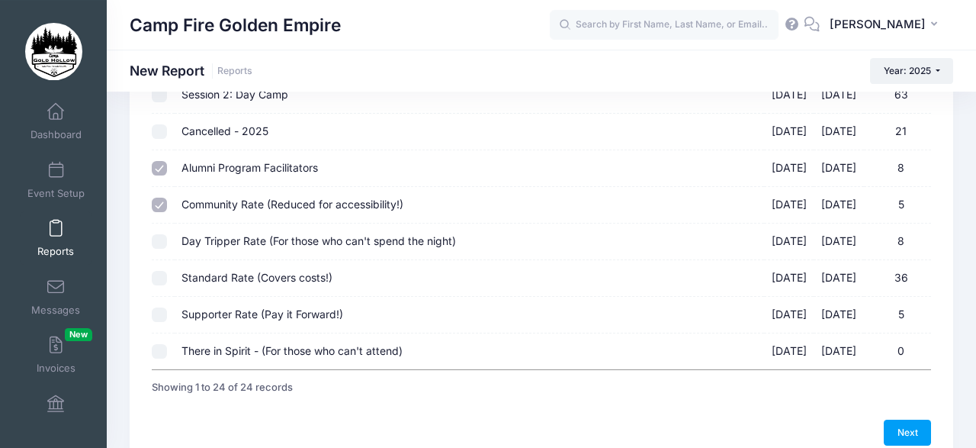
checkbox input "true"
click at [159, 274] on input "Standard Rate (Covers costs!) [DATE] - [DATE] 36" at bounding box center [159, 278] width 15 height 15
checkbox input "true"
click at [162, 307] on input "Supporter Rate (Pay it Forward!) [DATE] - [DATE] 5" at bounding box center [159, 314] width 15 height 15
checkbox input "true"
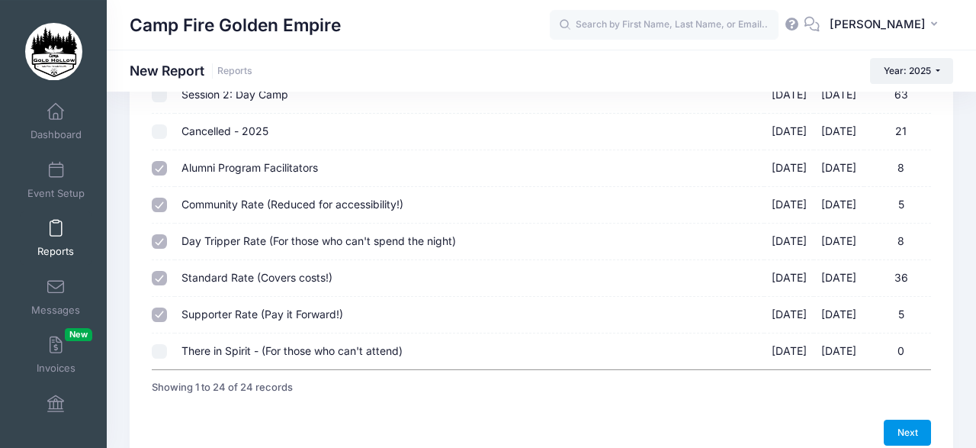
click at [908, 421] on link "Next" at bounding box center [907, 432] width 47 height 26
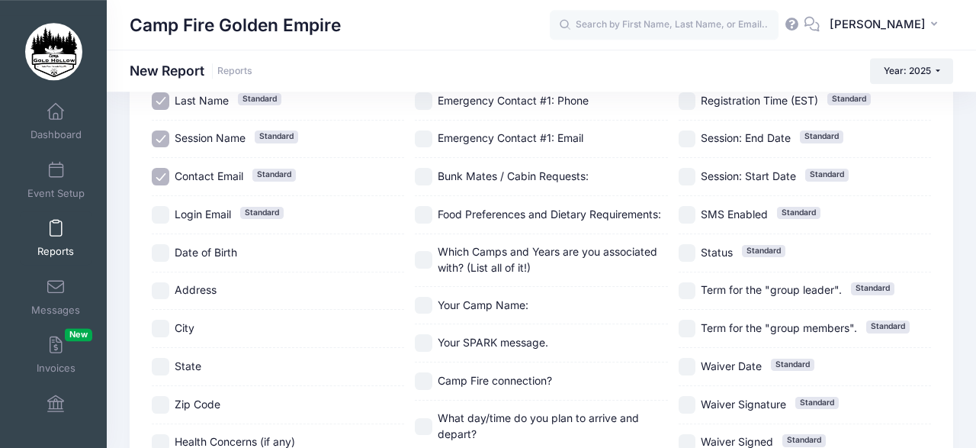
scroll to position [234, 0]
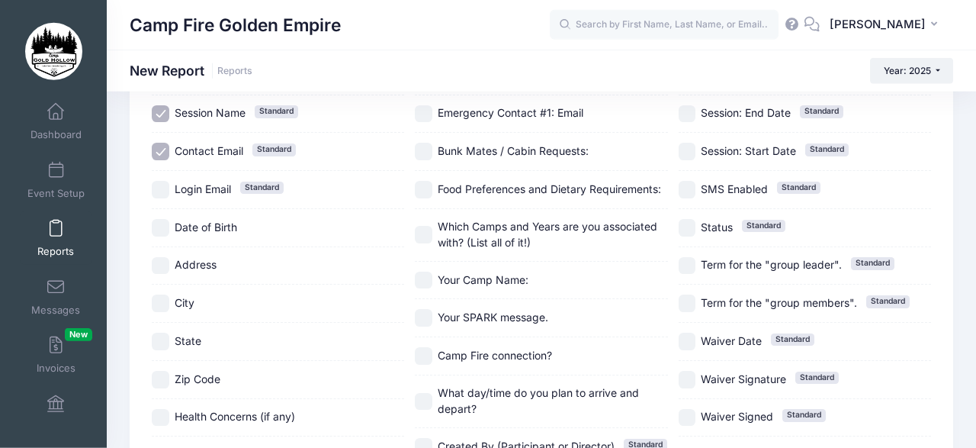
click at [159, 226] on input "Date of Birth" at bounding box center [161, 228] width 18 height 18
checkbox input "true"
click at [165, 257] on input "Address" at bounding box center [161, 266] width 18 height 18
checkbox input "true"
click at [165, 294] on input "City" at bounding box center [161, 303] width 18 height 18
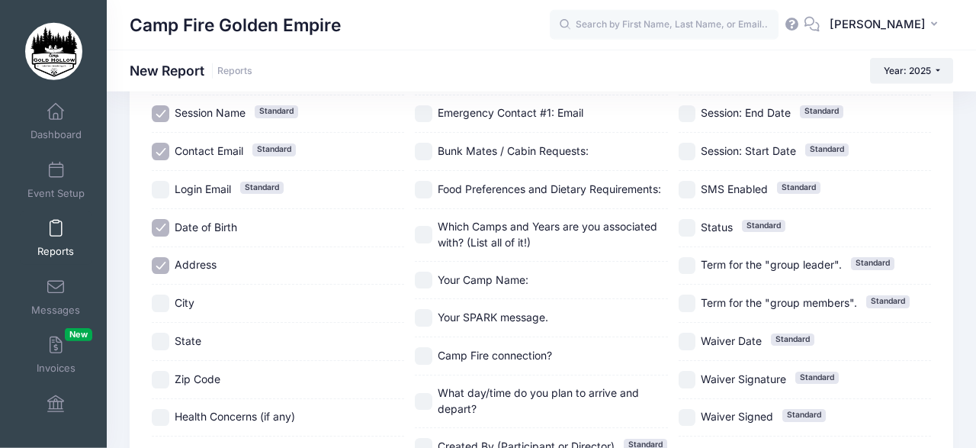
checkbox input "true"
click at [162, 337] on input "State" at bounding box center [161, 341] width 18 height 18
checkbox input "true"
click at [163, 372] on input "Zip Code" at bounding box center [161, 380] width 18 height 18
checkbox input "true"
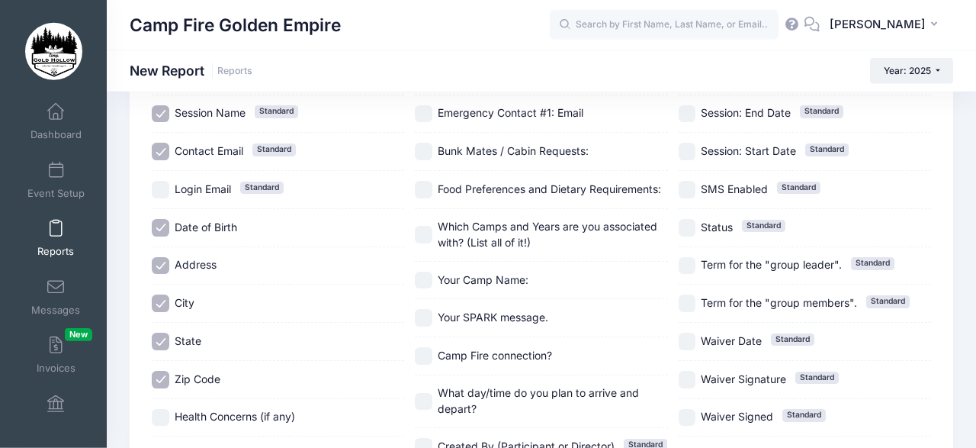
click at [162, 416] on input "Health Concerns (if any)" at bounding box center [161, 418] width 18 height 18
checkbox input "true"
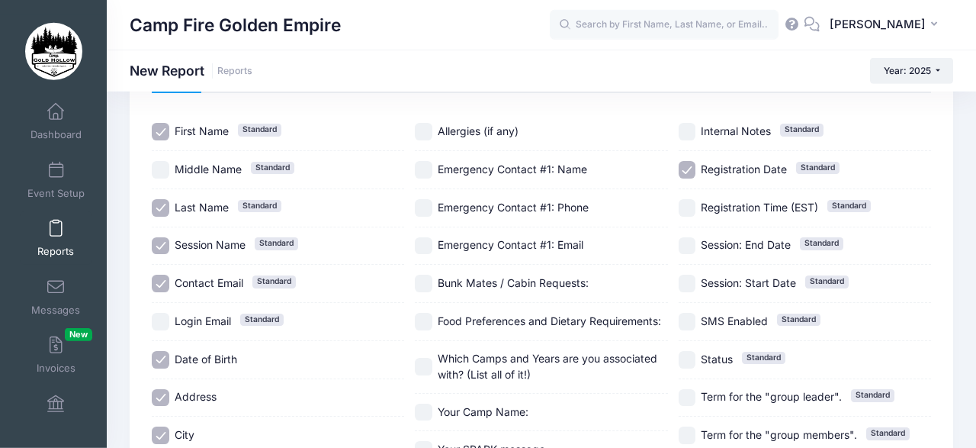
scroll to position [97, 0]
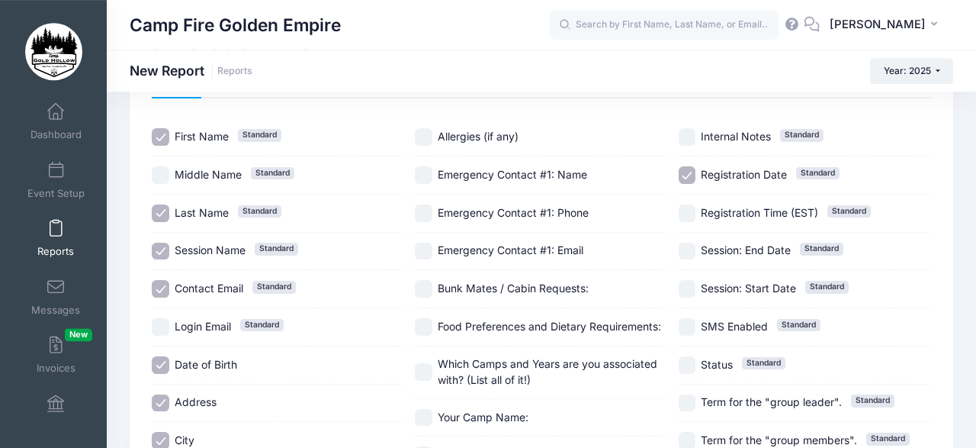
click at [425, 128] on input "Allergies (if any)" at bounding box center [424, 137] width 18 height 18
checkbox input "true"
click at [425, 166] on input "Emergency Contact #1: Name" at bounding box center [424, 175] width 18 height 18
checkbox input "true"
click at [423, 204] on input "Emergency Contact #1: Phone" at bounding box center [424, 213] width 18 height 18
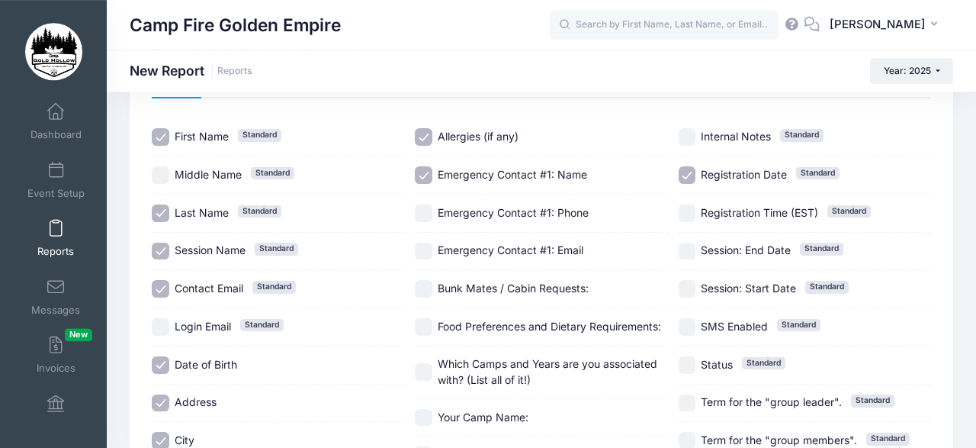
checkbox input "true"
click at [429, 243] on input "Emergency Contact #1: Email" at bounding box center [424, 252] width 18 height 18
checkbox input "true"
click at [429, 280] on input "Bunk Mates / Cabin Requests:" at bounding box center [424, 289] width 18 height 18
checkbox input "true"
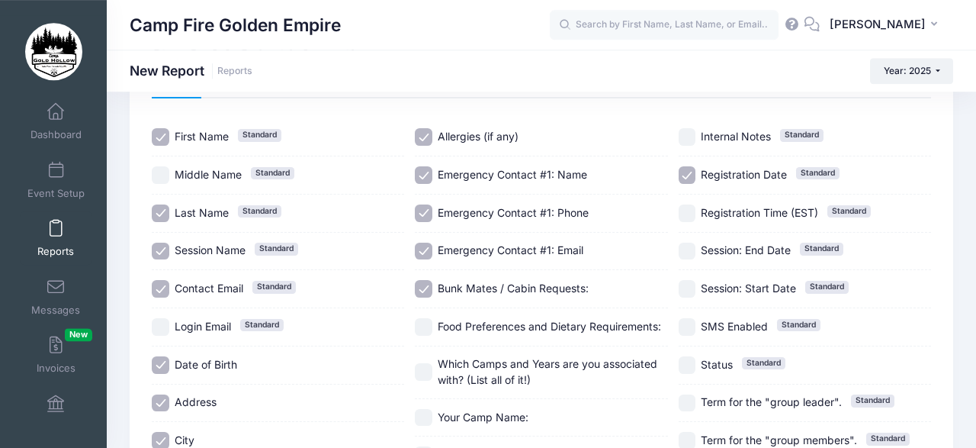
click at [429, 318] on input "Food Preferences and Dietary Requirements:" at bounding box center [424, 327] width 18 height 18
checkbox input "true"
click at [429, 363] on input "Which Camps and Years are you associated with? (List all of it!)" at bounding box center [424, 372] width 18 height 18
checkbox input "true"
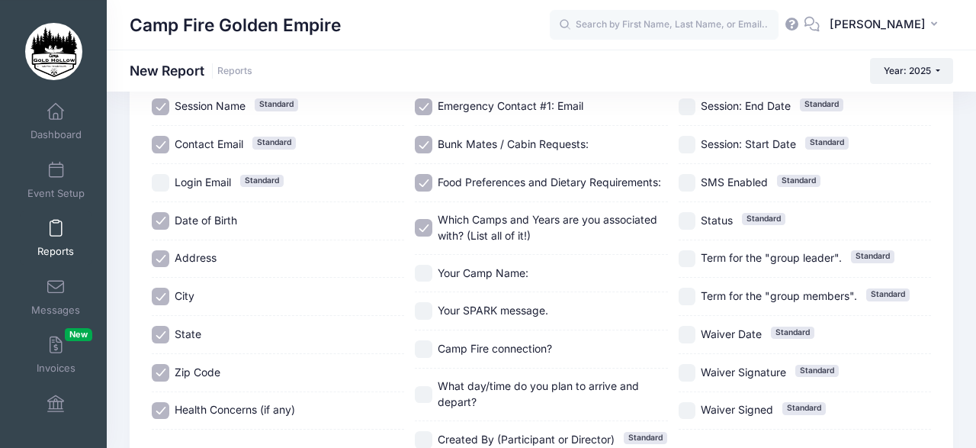
scroll to position [243, 0]
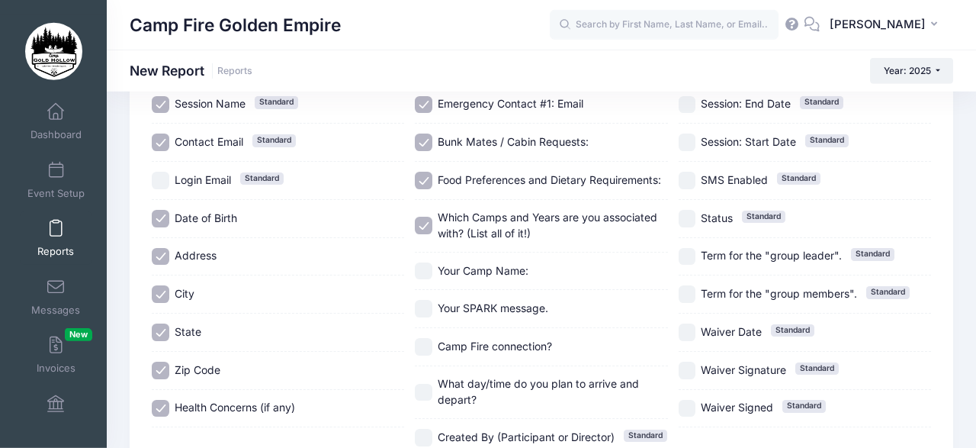
click at [423, 262] on input "Your Camp Name:" at bounding box center [424, 271] width 18 height 18
checkbox input "true"
click at [426, 300] on input "Your SPARK message." at bounding box center [424, 309] width 18 height 18
checkbox input "true"
click at [428, 338] on input "Camp Fire connection?" at bounding box center [424, 347] width 18 height 18
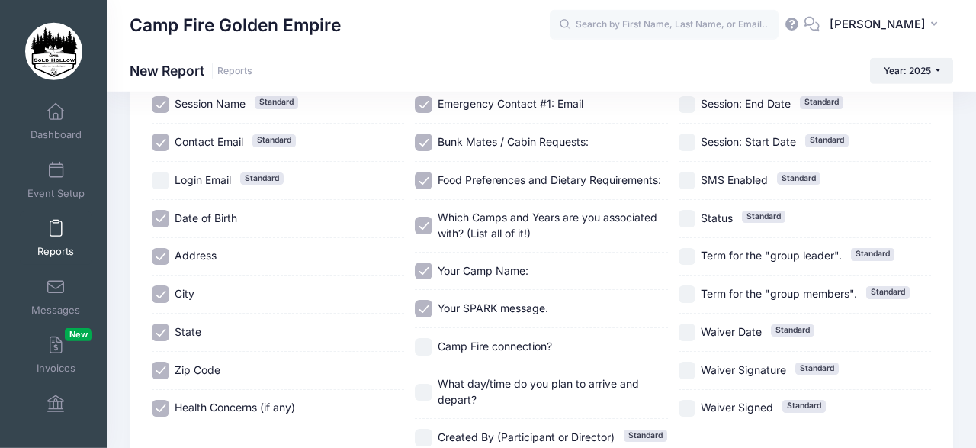
checkbox input "true"
click at [428, 384] on input "What day/time do you plan to arrive and depart?" at bounding box center [424, 393] width 18 height 18
checkbox input "true"
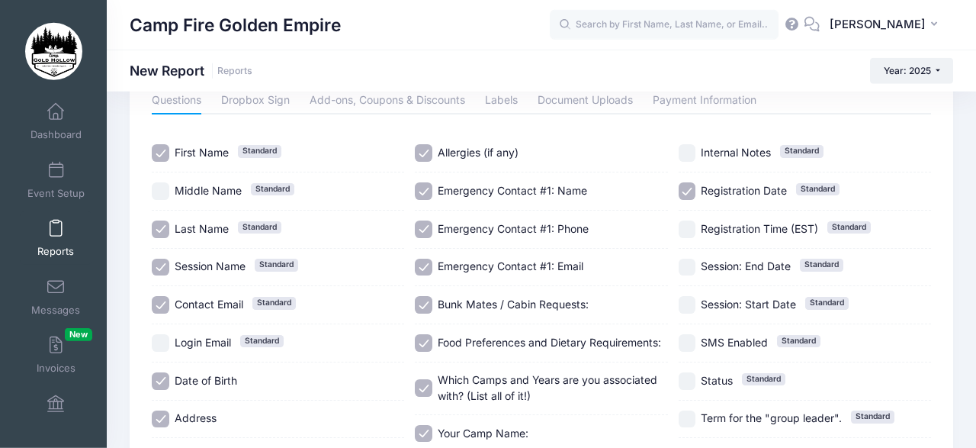
scroll to position [83, 0]
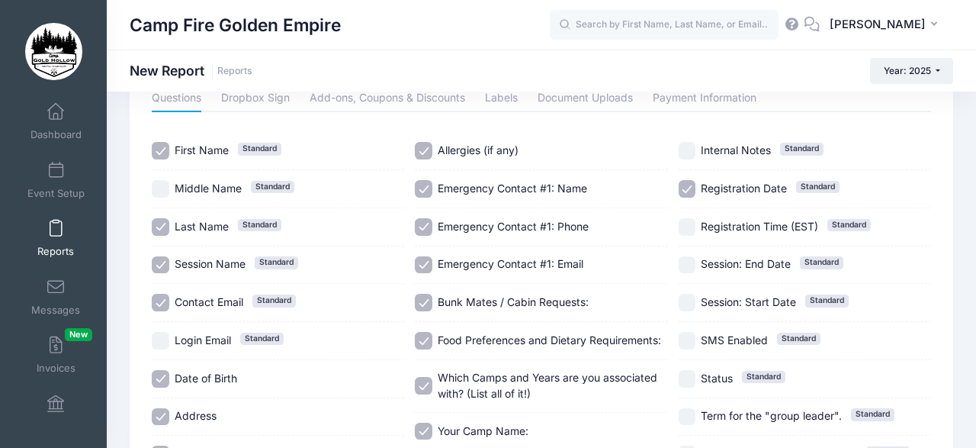
click at [689, 145] on input "Internal Notes Standard" at bounding box center [688, 151] width 18 height 18
checkbox input "true"
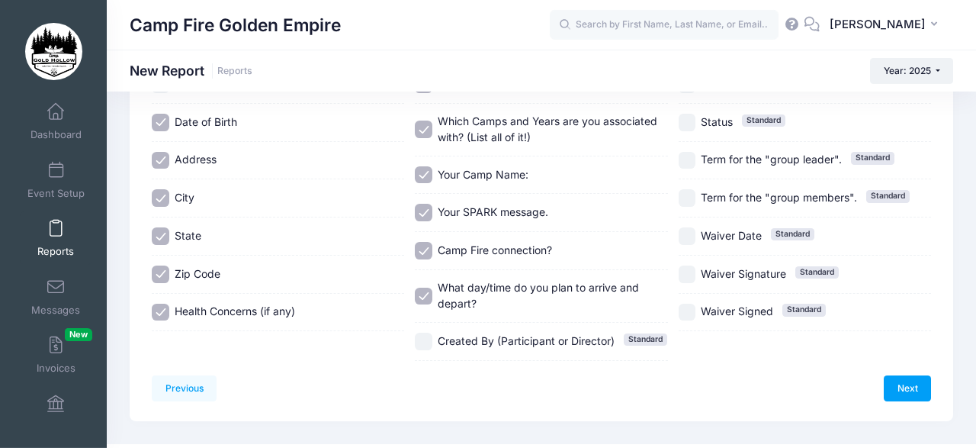
scroll to position [340, 0]
click at [904, 374] on link "Next" at bounding box center [907, 387] width 47 height 26
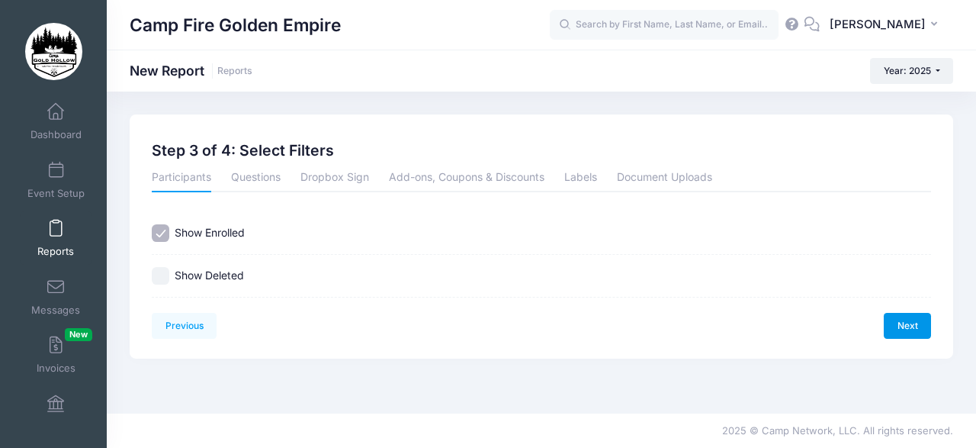
click at [904, 316] on link "Next" at bounding box center [907, 326] width 47 height 26
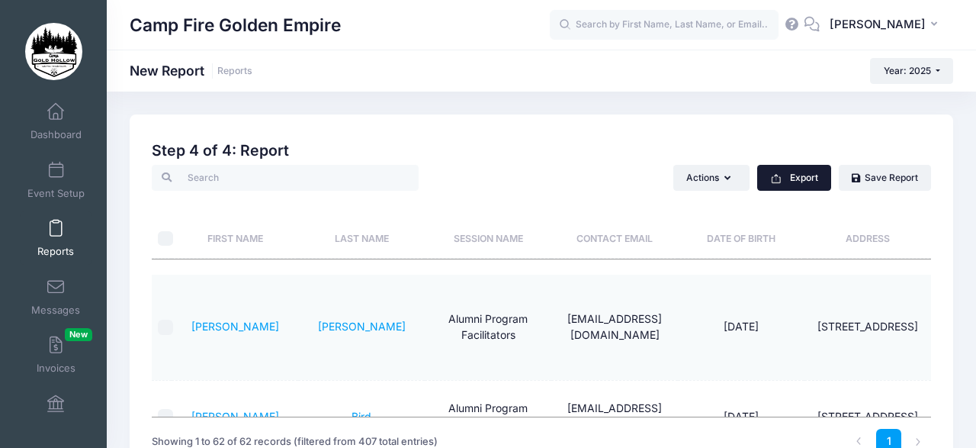
click at [798, 172] on button "Export" at bounding box center [794, 178] width 74 height 26
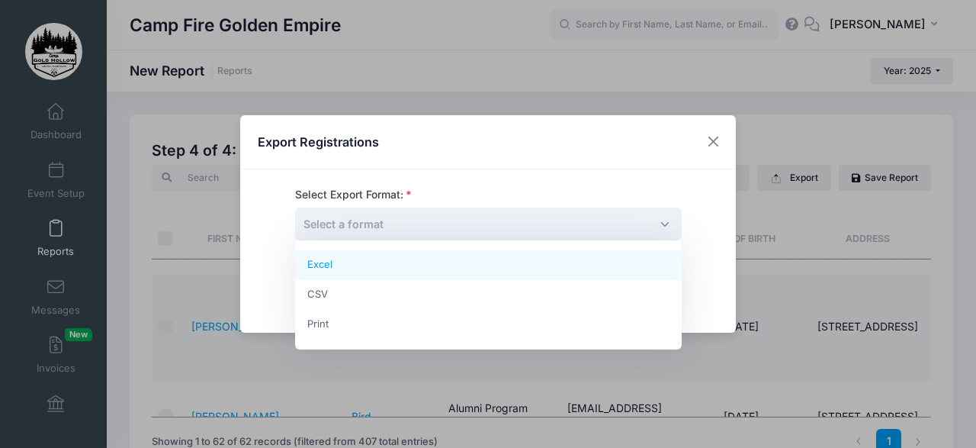
click at [666, 219] on span "Select a format" at bounding box center [488, 223] width 387 height 33
select select "excel"
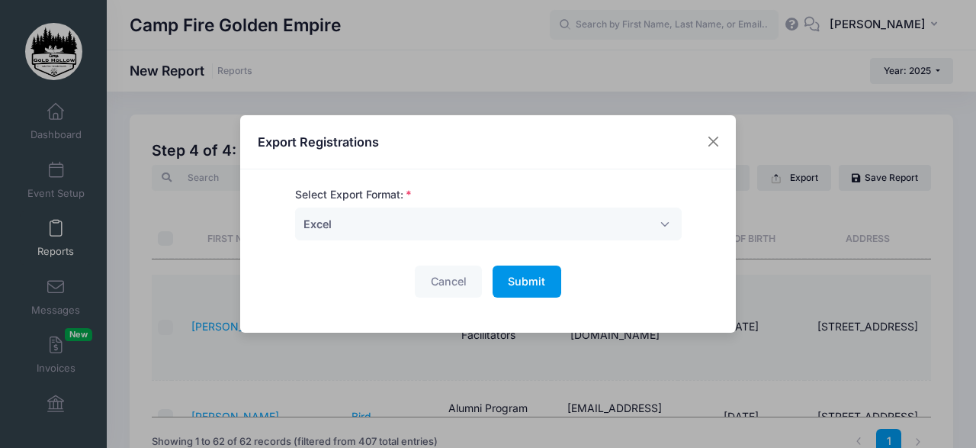
click at [521, 281] on span "Submit" at bounding box center [526, 281] width 37 height 13
